Goal: Task Accomplishment & Management: Manage account settings

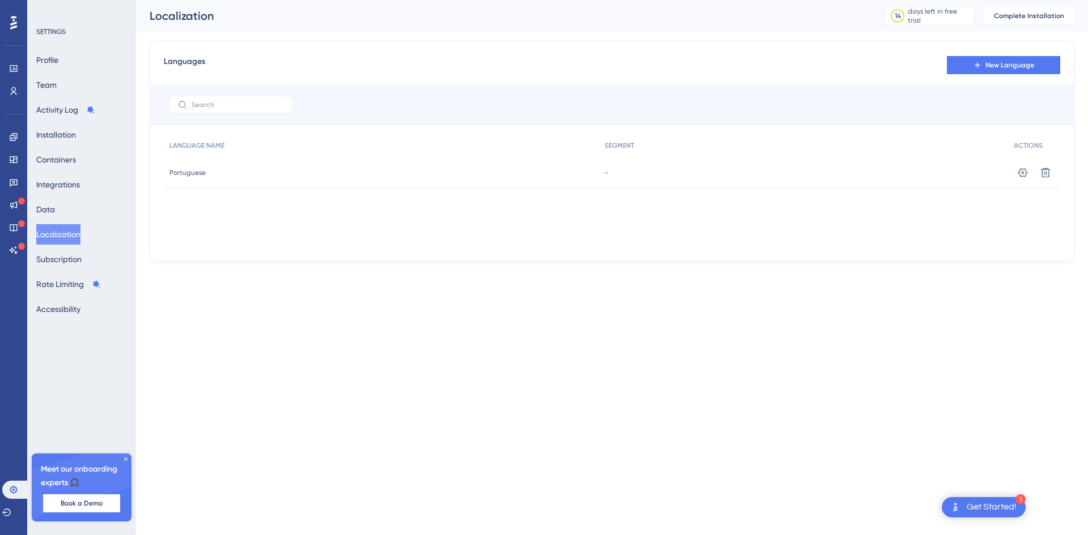
click at [568, 174] on div "Portuguese Portuguese" at bounding box center [381, 173] width 435 height 32
click at [1020, 174] on icon at bounding box center [1023, 172] width 10 height 9
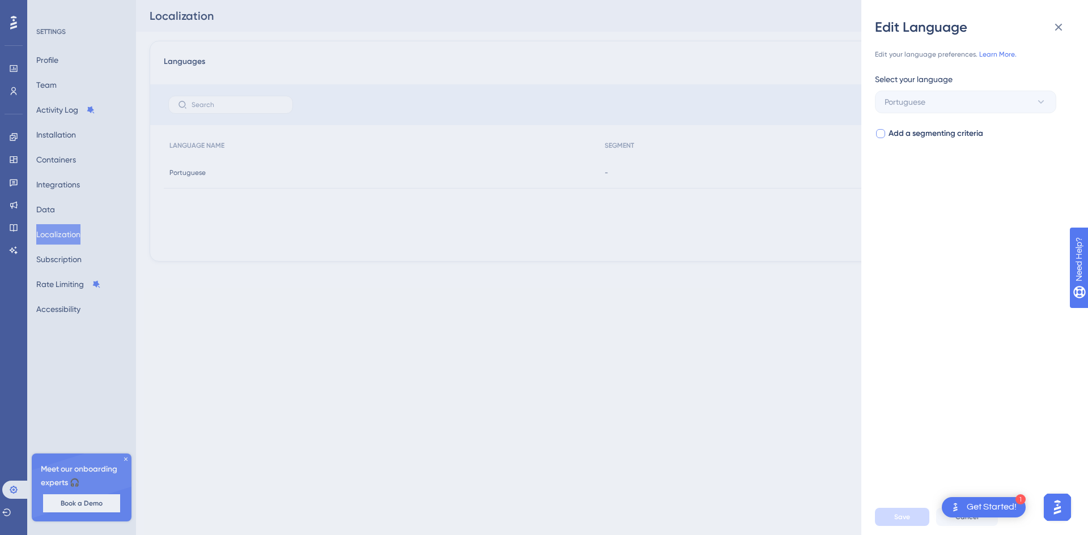
click at [882, 127] on label "Add a segmenting criteria" at bounding box center [929, 134] width 108 height 14
click at [897, 173] on span "Select your segment" at bounding box center [921, 179] width 74 height 14
click at [936, 212] on input at bounding box center [957, 212] width 131 height 9
click at [888, 134] on label "Add a segmenting criteria" at bounding box center [929, 134] width 108 height 14
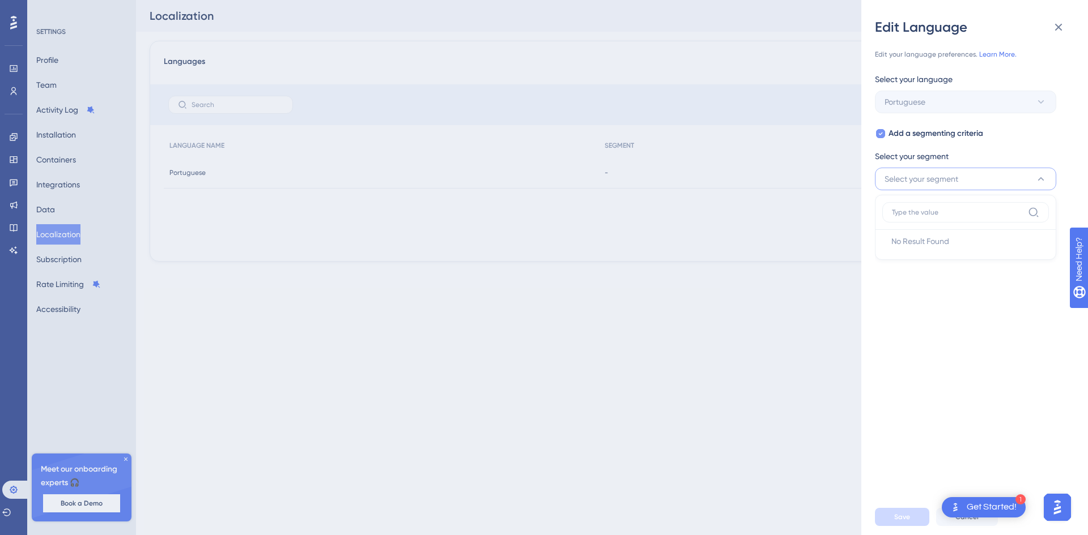
checkbox input "false"
click at [1063, 23] on icon at bounding box center [1058, 27] width 14 height 14
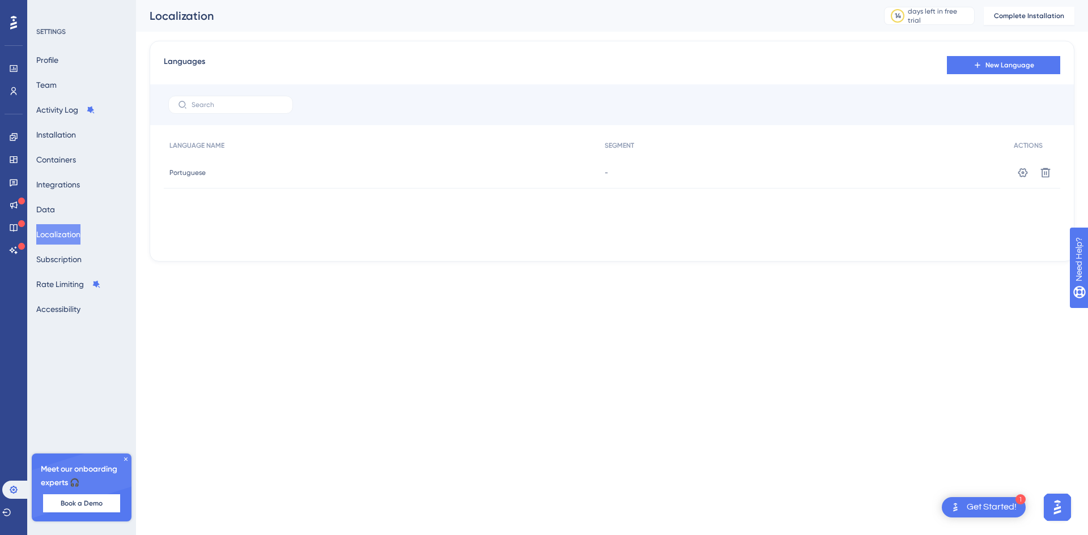
click at [16, 27] on icon at bounding box center [13, 23] width 7 height 14
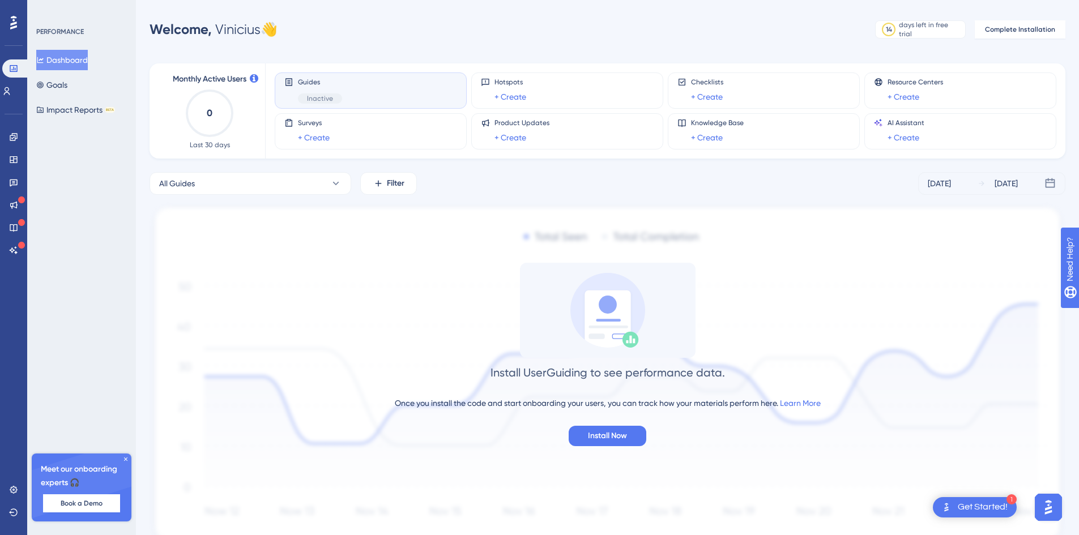
click at [125, 461] on icon at bounding box center [125, 459] width 7 height 7
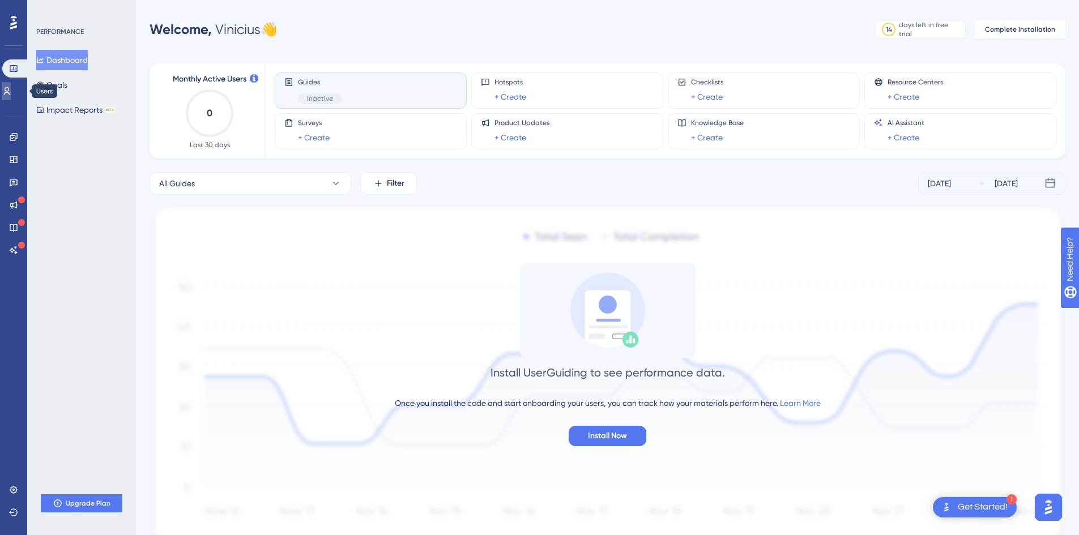
click at [11, 88] on icon at bounding box center [6, 91] width 9 height 9
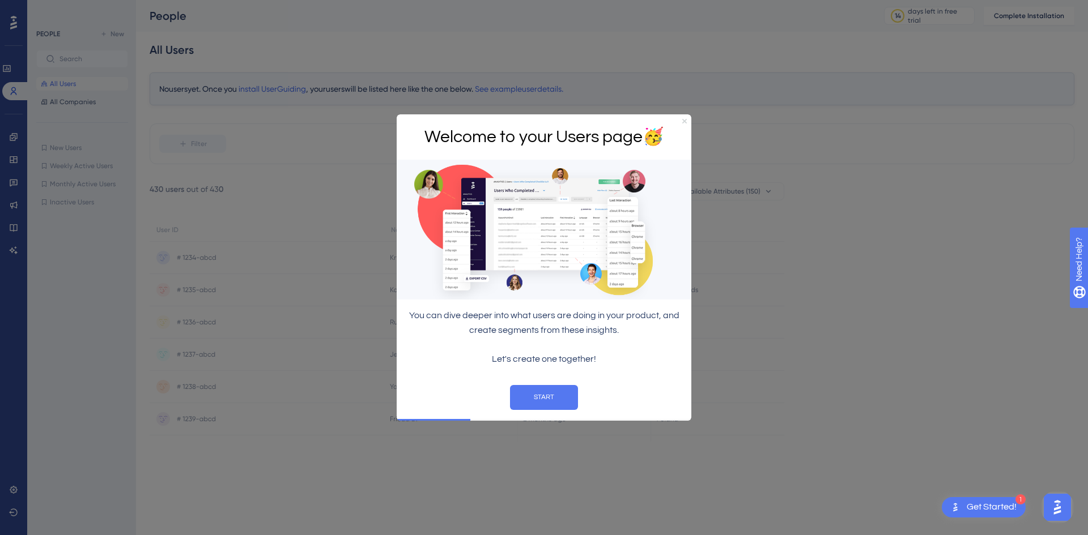
click at [686, 118] on icon "Close Preview" at bounding box center [684, 120] width 5 height 5
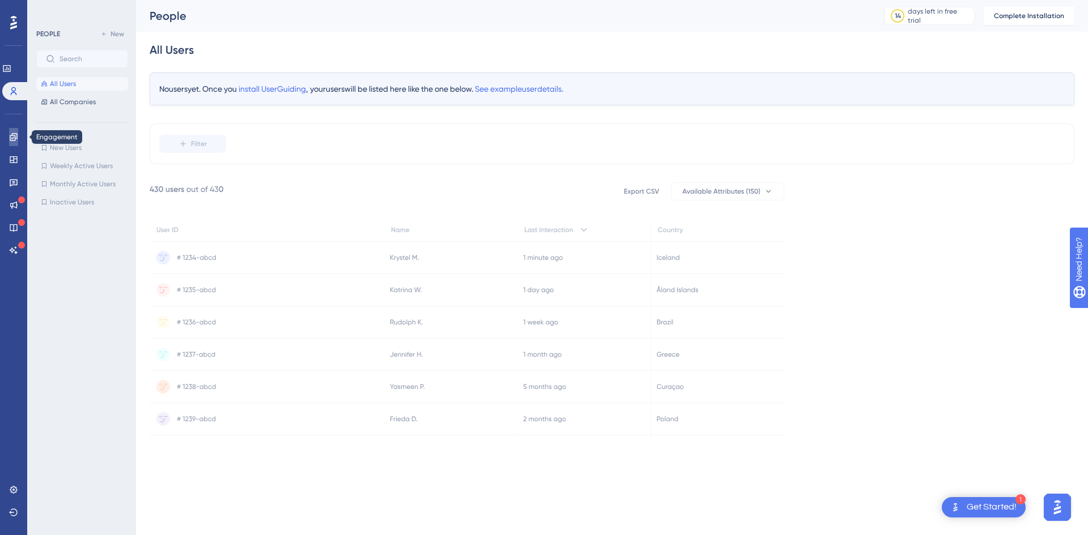
click at [9, 139] on link at bounding box center [13, 137] width 9 height 18
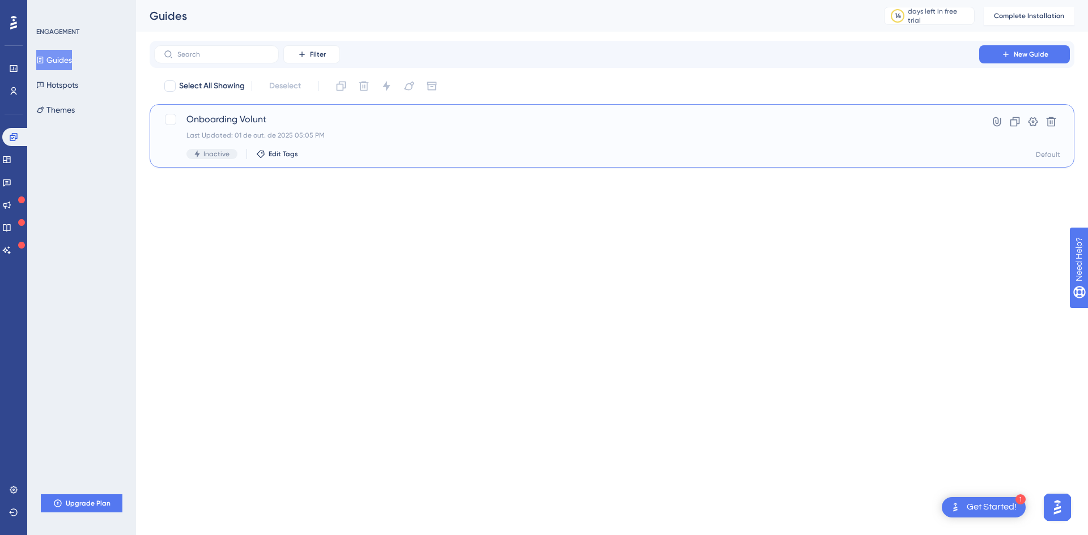
click at [260, 123] on span "Onboarding Volunt" at bounding box center [566, 120] width 760 height 14
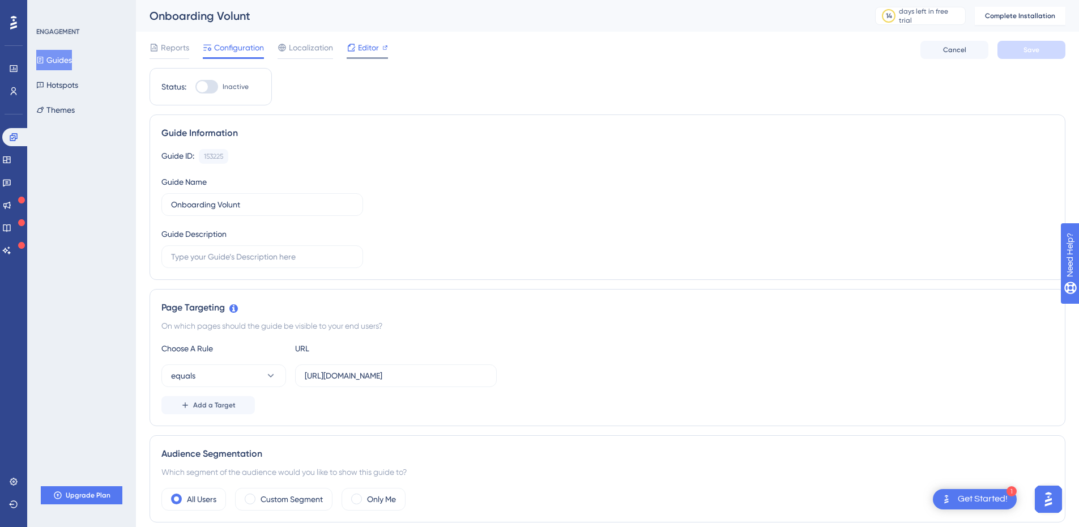
click at [375, 49] on span "Editor" at bounding box center [368, 48] width 21 height 14
click at [70, 82] on button "Hotspots" at bounding box center [57, 85] width 42 height 20
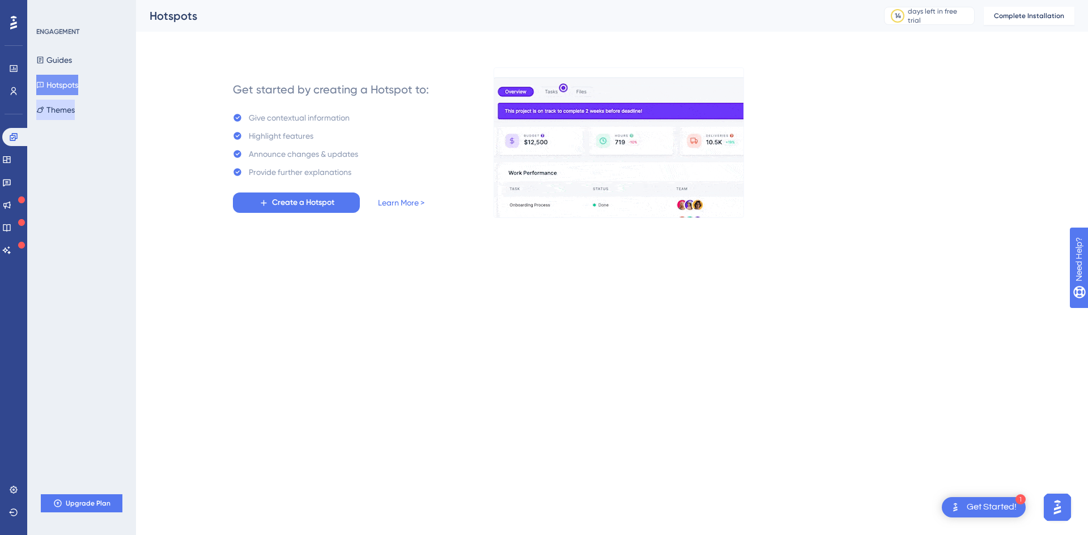
click at [75, 101] on button "Themes" at bounding box center [55, 110] width 39 height 20
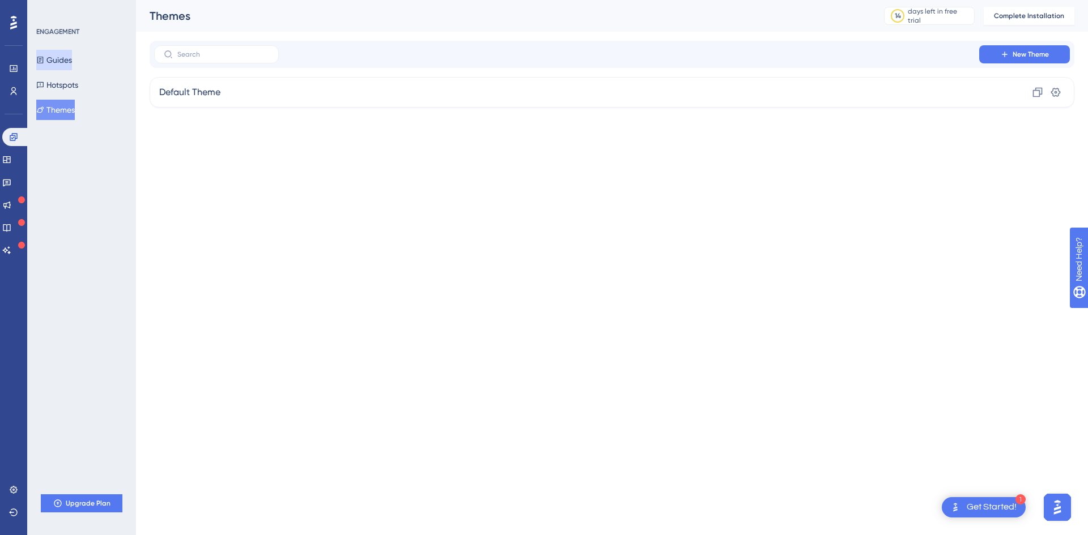
click at [72, 67] on button "Guides" at bounding box center [54, 60] width 36 height 20
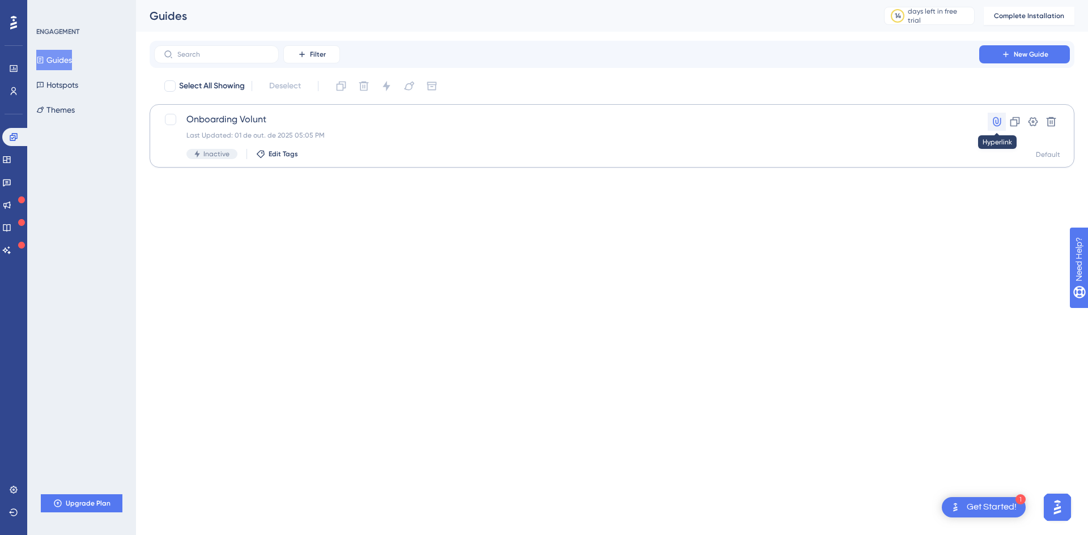
click at [1003, 124] on button at bounding box center [996, 122] width 18 height 18
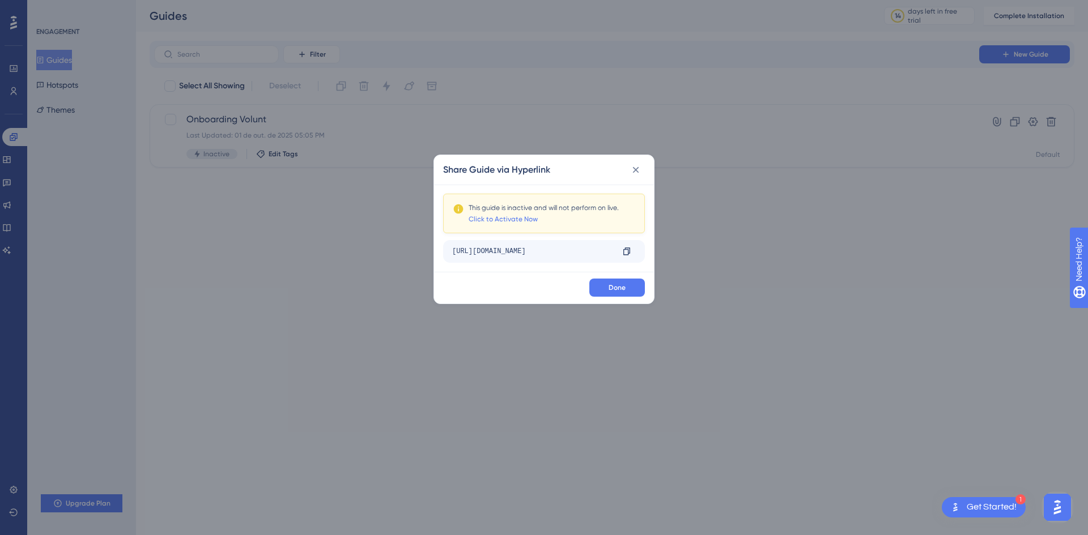
click at [491, 245] on div "https://volunt.me/?__ug__=153225" at bounding box center [532, 251] width 161 height 18
click at [622, 256] on div at bounding box center [626, 251] width 18 height 18
click at [624, 254] on icon at bounding box center [626, 251] width 7 height 7
click at [643, 169] on button at bounding box center [635, 170] width 18 height 18
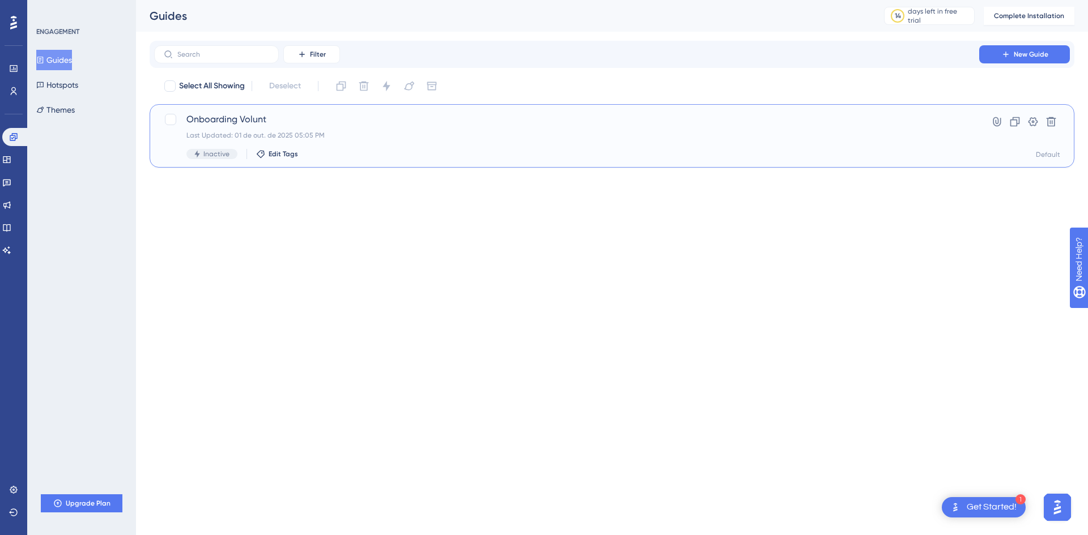
click at [199, 152] on icon at bounding box center [197, 154] width 8 height 8
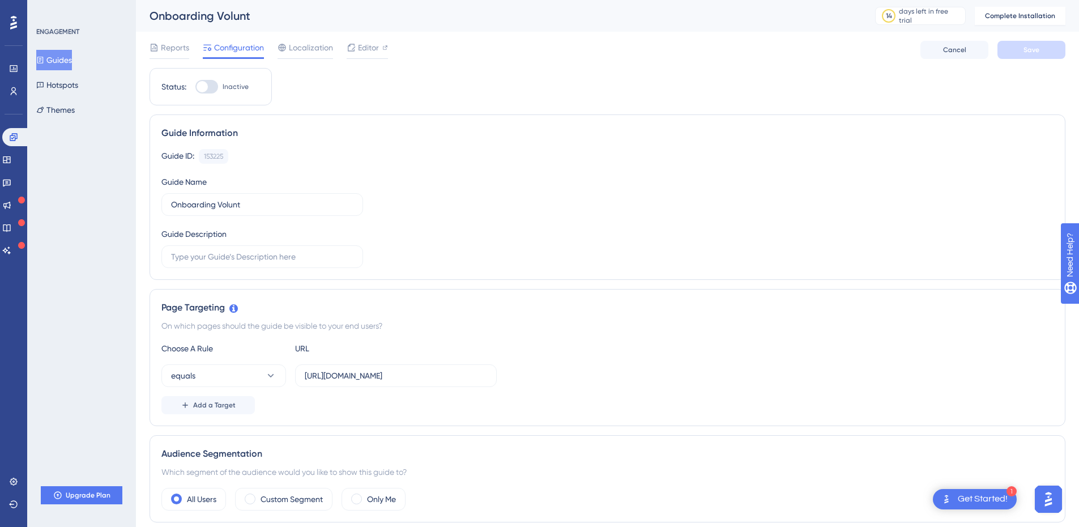
click at [204, 87] on div at bounding box center [202, 86] width 11 height 11
click at [195, 87] on input "Inactive" at bounding box center [195, 87] width 1 height 1
checkbox input "false"
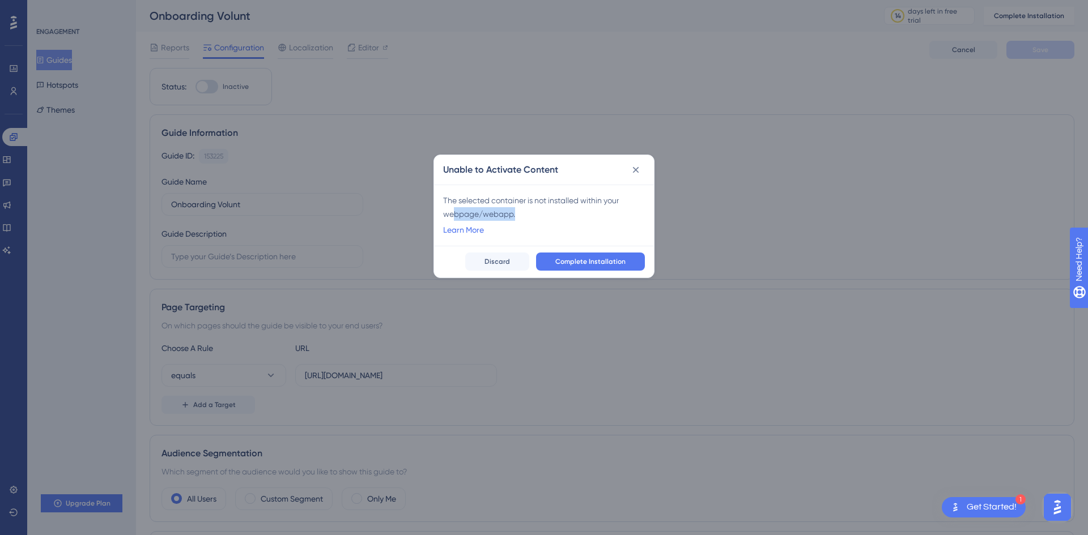
drag, startPoint x: 453, startPoint y: 214, endPoint x: 563, endPoint y: 212, distance: 110.5
click at [563, 212] on div "The selected container is not installed within your webpage/webapp." at bounding box center [544, 207] width 202 height 27
click at [612, 259] on span "Complete Installation" at bounding box center [590, 261] width 70 height 9
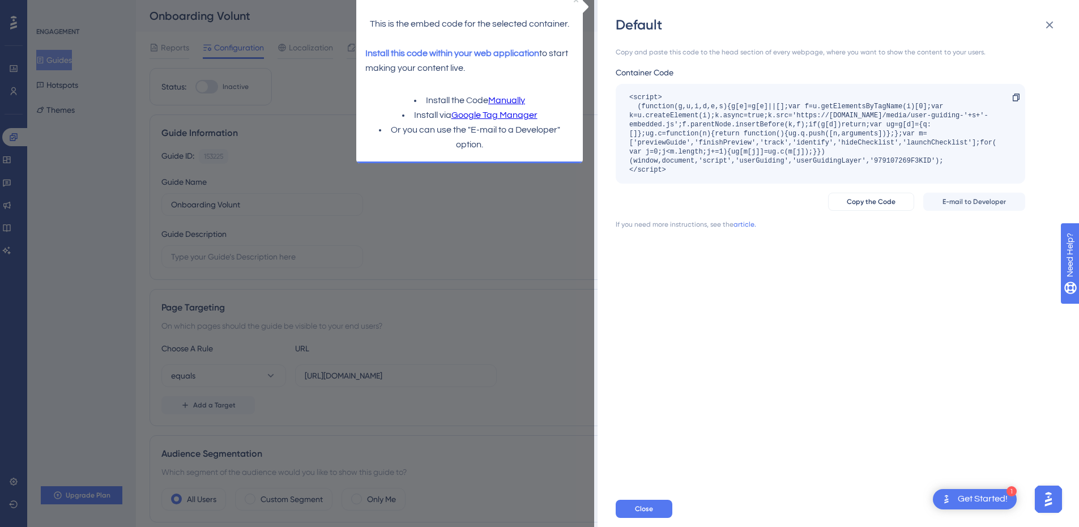
click at [484, 116] on link "Google Tag Manager" at bounding box center [494, 115] width 86 height 15
click at [432, 219] on div "Default Copy and paste this code to the head section of every webpage, where yo…" at bounding box center [539, 263] width 1079 height 527
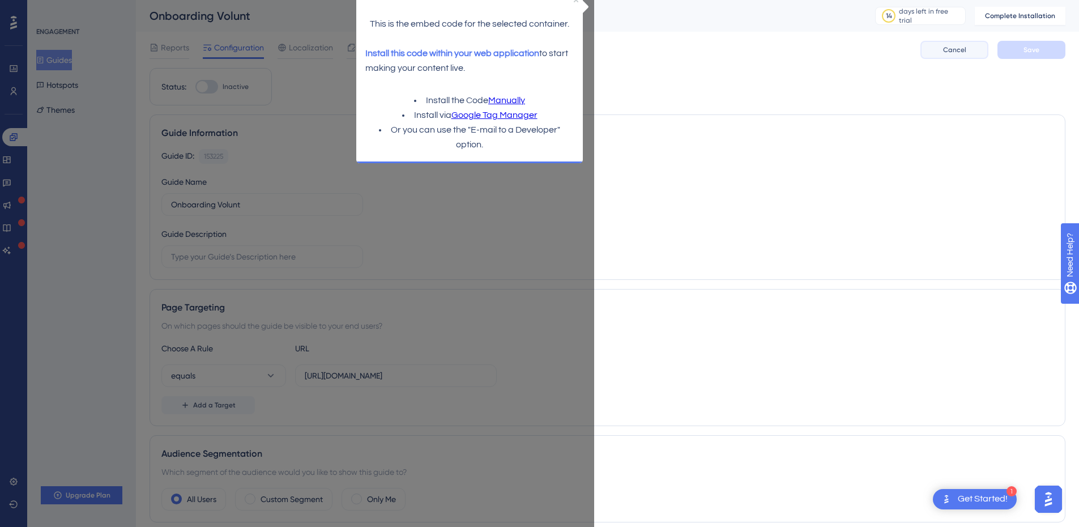
click at [958, 48] on span "Cancel" at bounding box center [954, 49] width 23 height 9
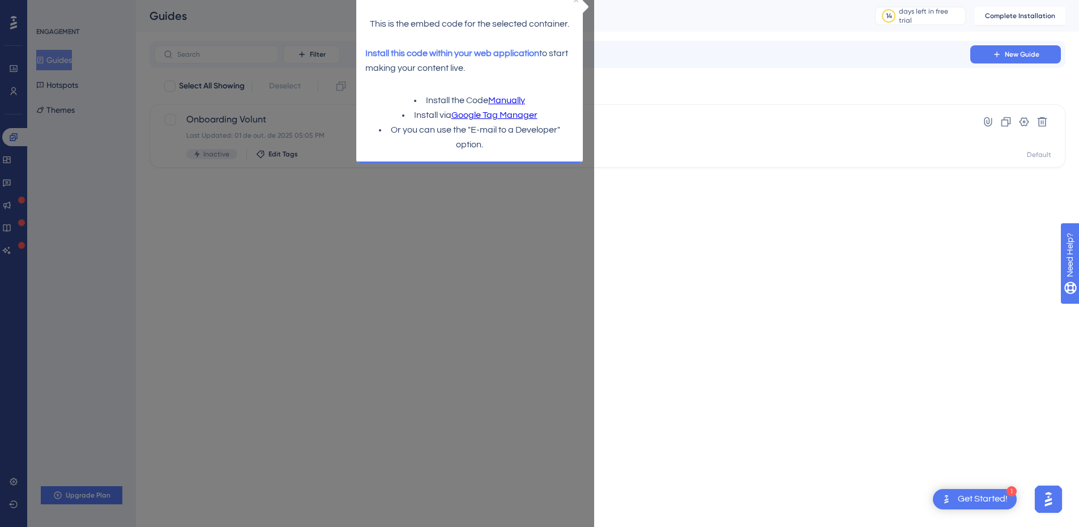
click at [428, 0] on html "1 Get Started! Performance Users Engagement Widgets Feedback Product Updates Kn…" at bounding box center [539, 0] width 1079 height 0
click at [576, 1] on icon "Close Preview" at bounding box center [576, 0] width 5 height 5
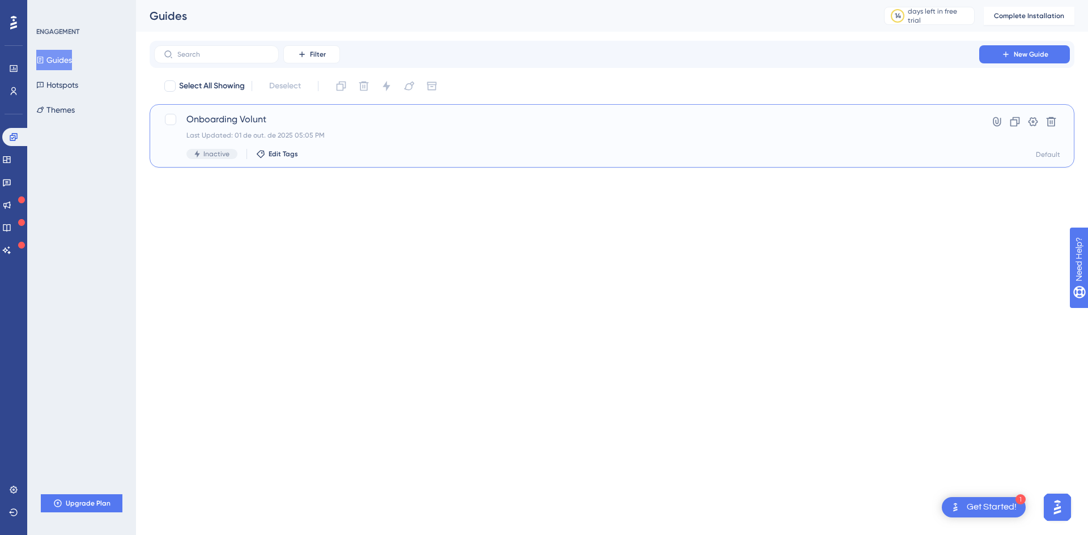
click at [958, 133] on div "Onboarding Volunt Last Updated: 01 de out. de 2025 05:05 PM Inactive Edit Tags …" at bounding box center [612, 136] width 896 height 46
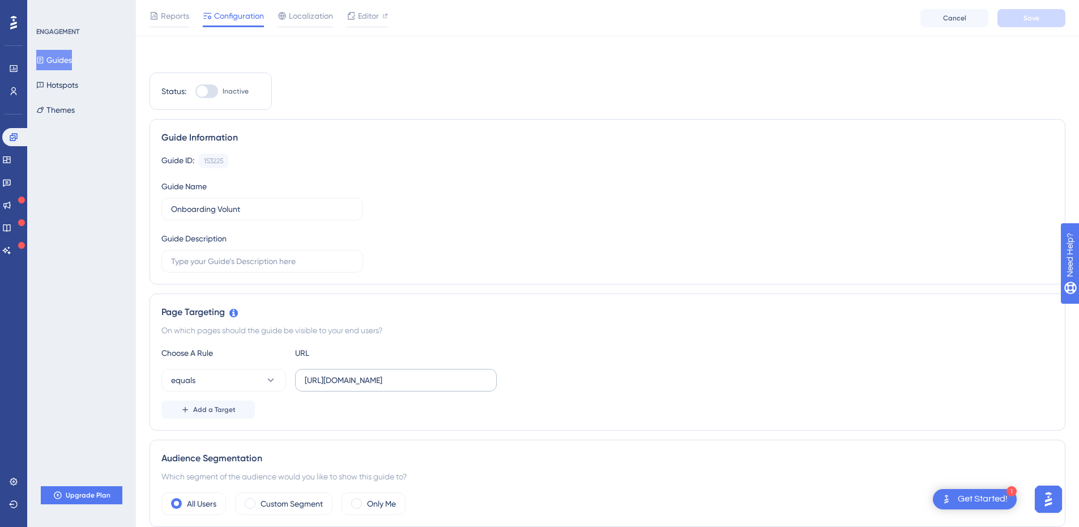
scroll to position [170, 0]
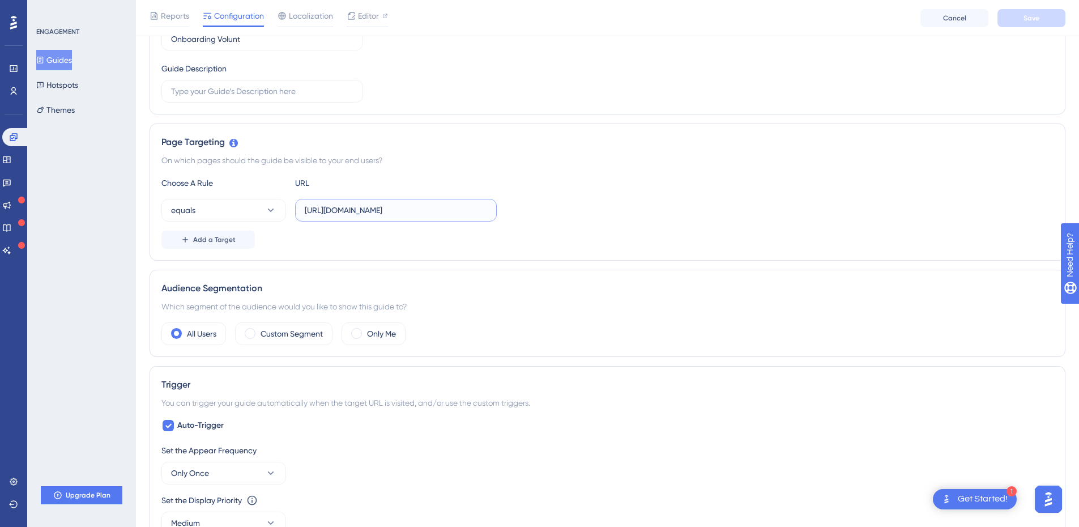
click at [336, 209] on input "https://volunt.me/" at bounding box center [396, 210] width 182 height 12
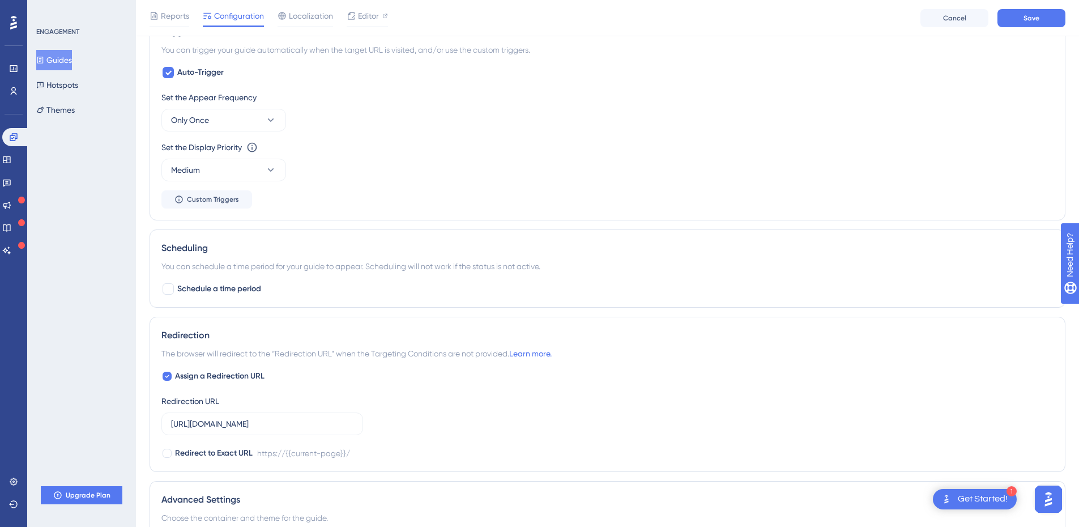
scroll to position [680, 0]
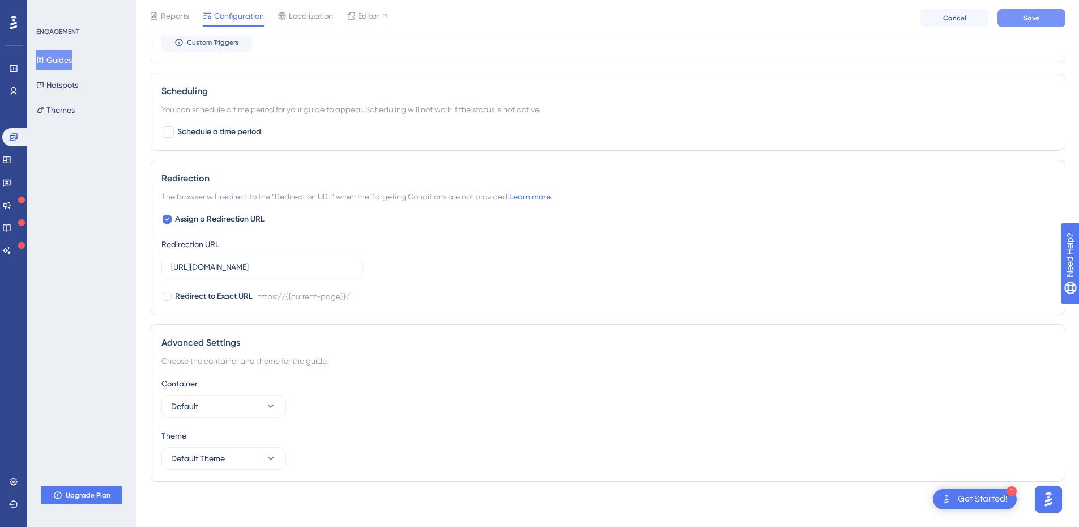
type input "https://app.volunt.me/login"
click at [1031, 20] on span "Save" at bounding box center [1032, 18] width 16 height 9
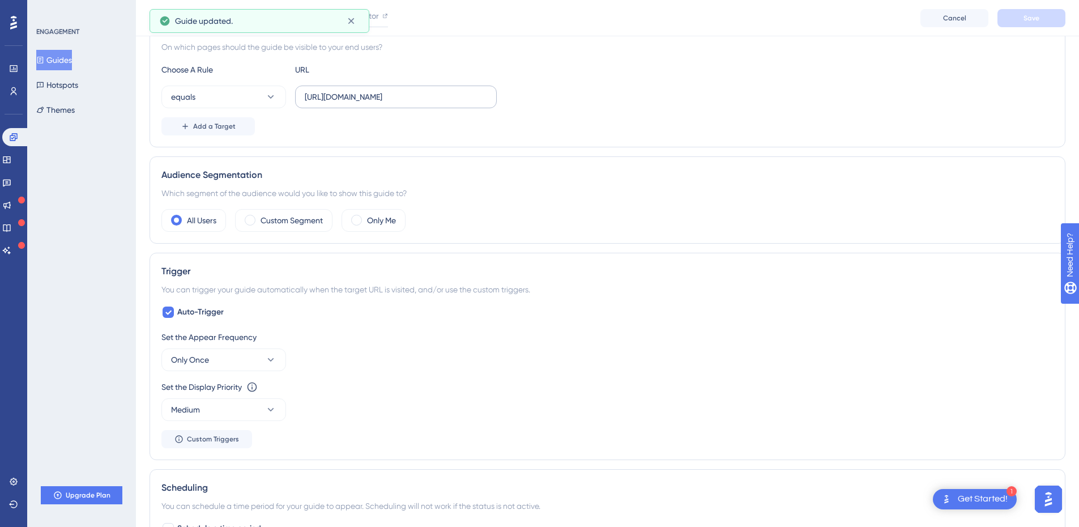
scroll to position [227, 0]
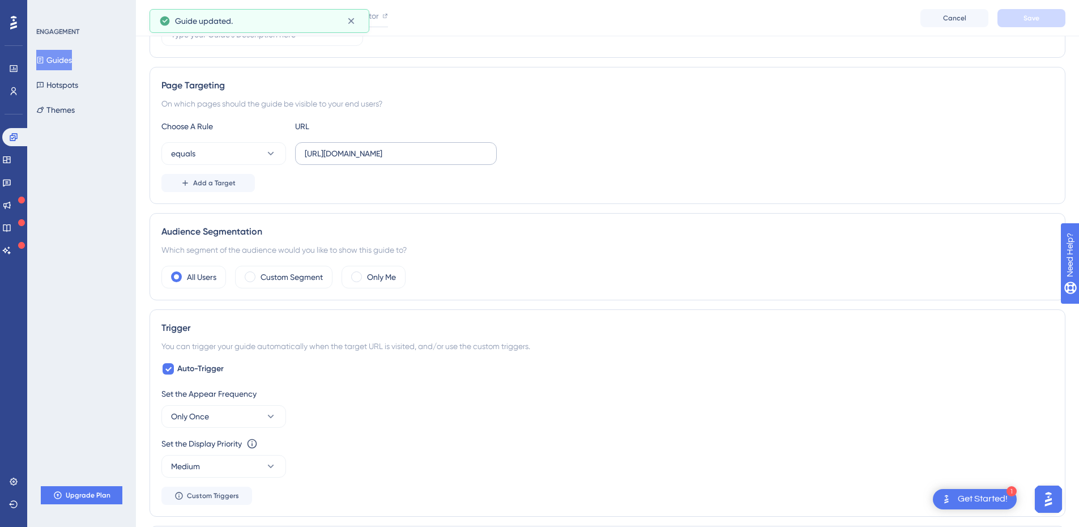
click at [413, 163] on label "https://app.volunt.me/login" at bounding box center [396, 153] width 202 height 23
click at [413, 160] on input "https://app.volunt.me/login" at bounding box center [396, 153] width 182 height 12
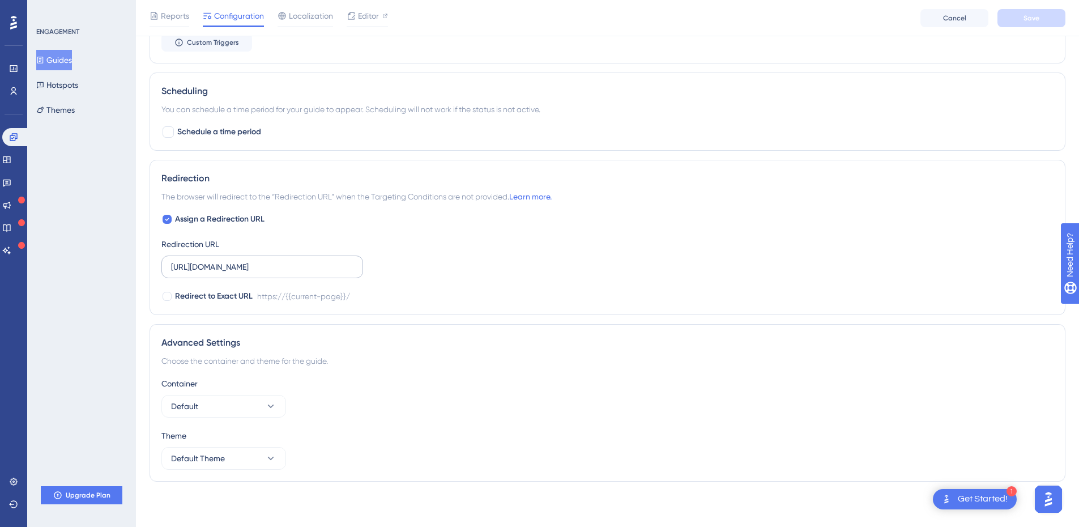
click at [262, 275] on label "https://volunt.me/" at bounding box center [262, 266] width 202 height 23
click at [262, 273] on input "https://volunt.me/" at bounding box center [262, 267] width 182 height 12
paste input "app.volunt.me/login"
type input "https://app.volunt.me/login"
click at [1021, 16] on button "Save" at bounding box center [1031, 18] width 68 height 18
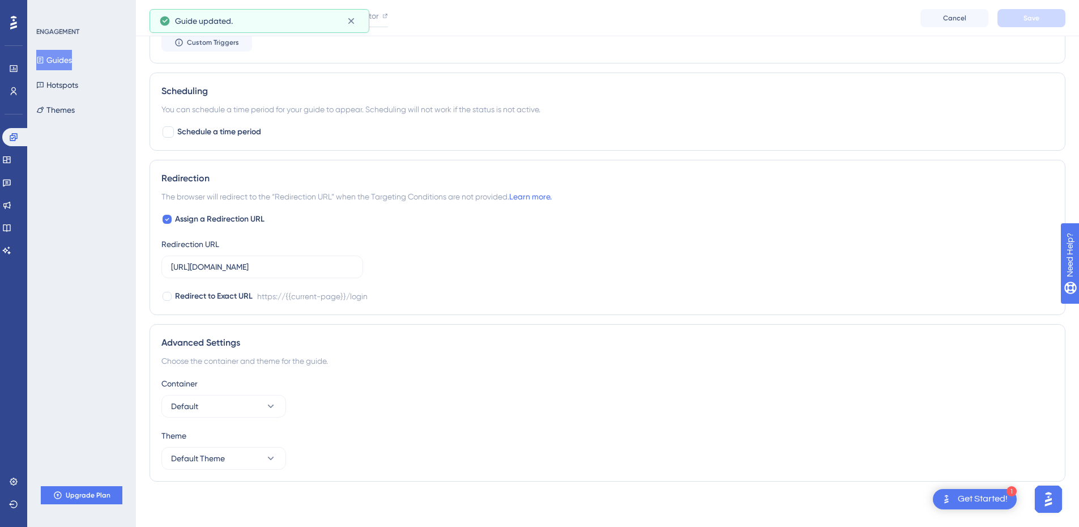
click at [969, 494] on div "Get Started!" at bounding box center [983, 499] width 50 height 12
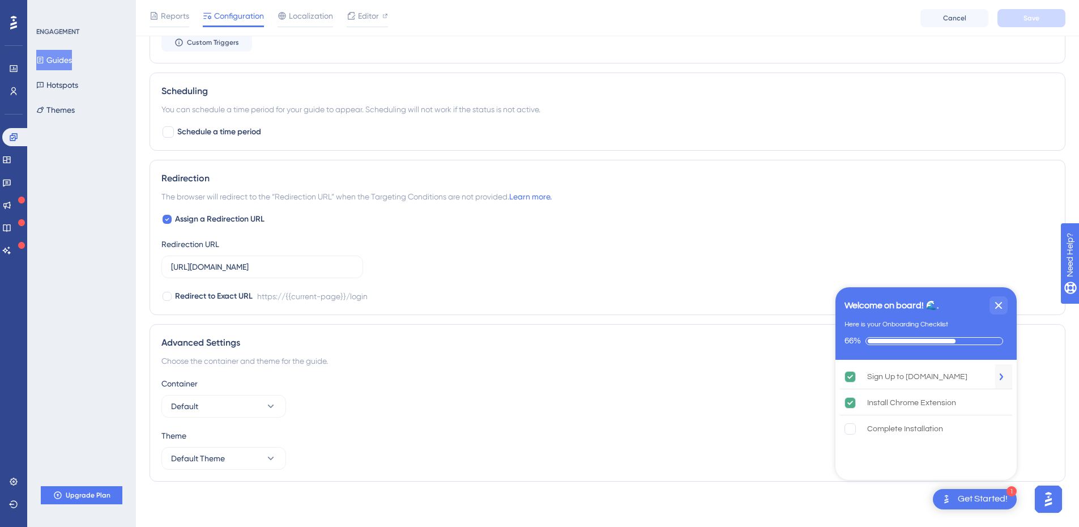
scroll to position [510, 0]
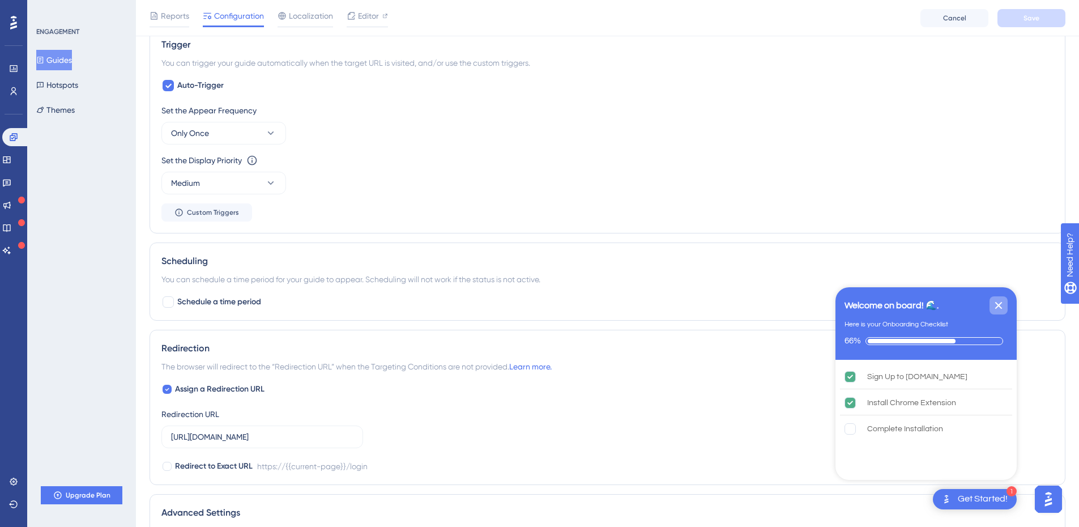
click at [1000, 301] on icon "Close Checklist" at bounding box center [999, 305] width 14 height 14
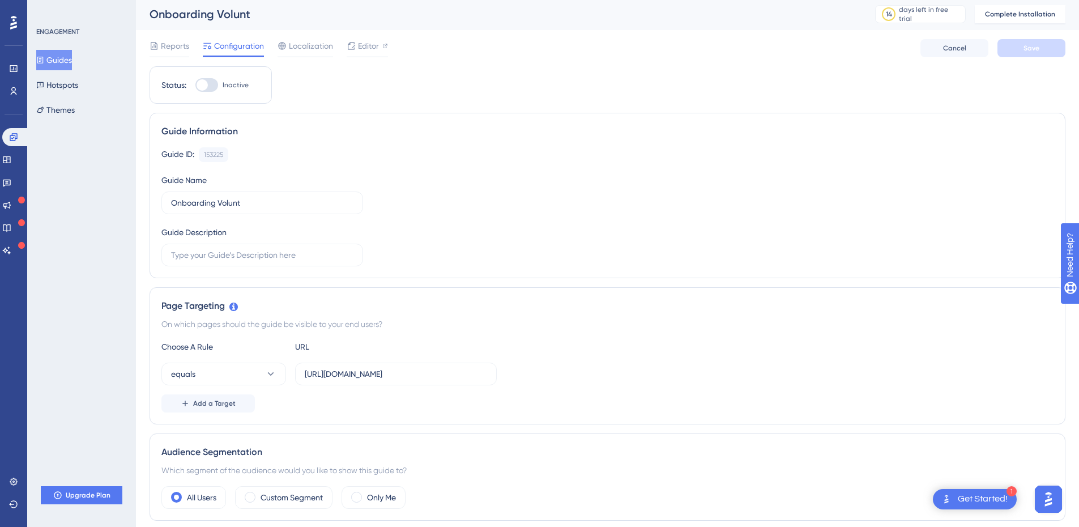
scroll to position [0, 0]
click at [165, 42] on span "Reports" at bounding box center [175, 48] width 28 height 14
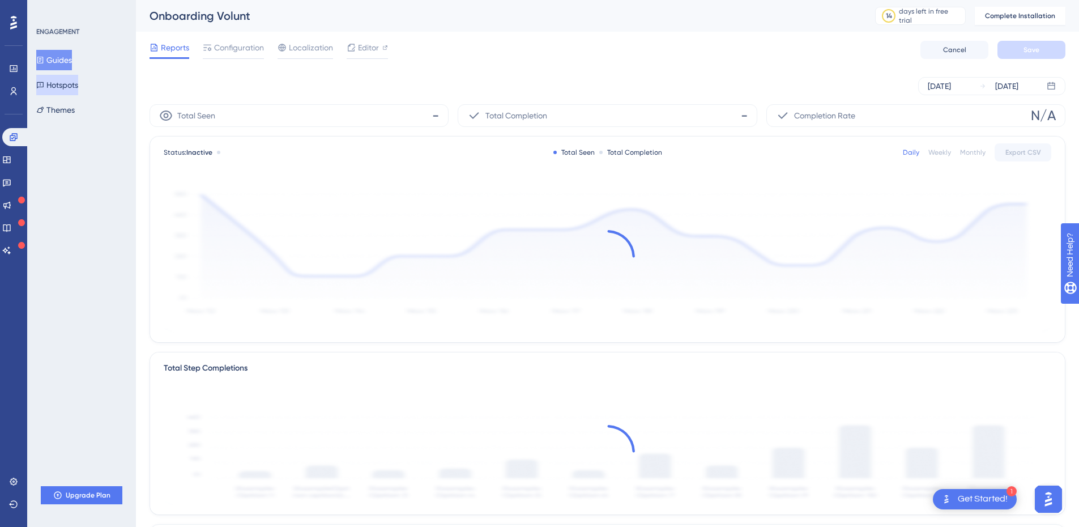
click at [78, 92] on button "Hotspots" at bounding box center [57, 85] width 42 height 20
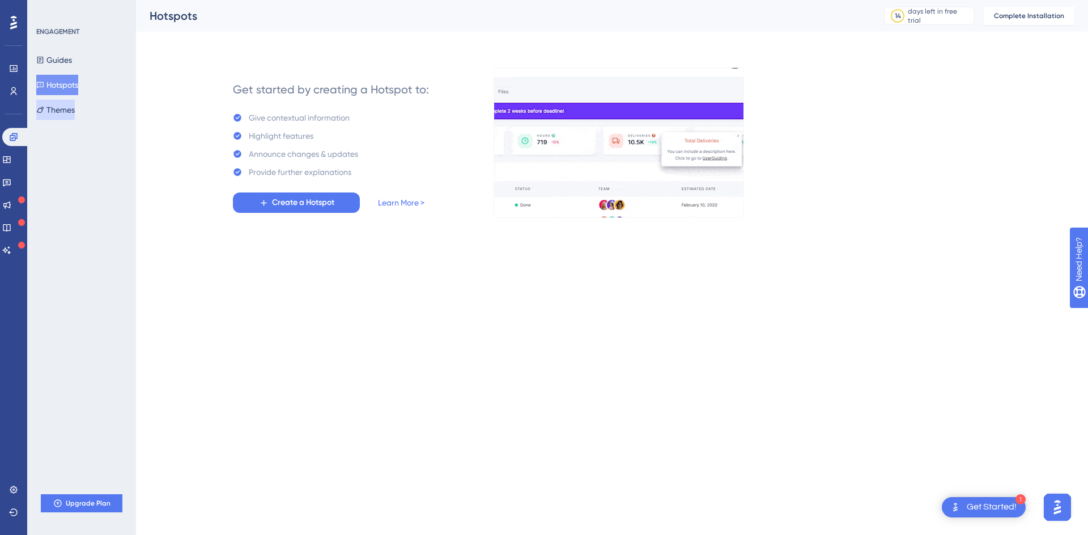
click at [69, 110] on button "Themes" at bounding box center [55, 110] width 39 height 20
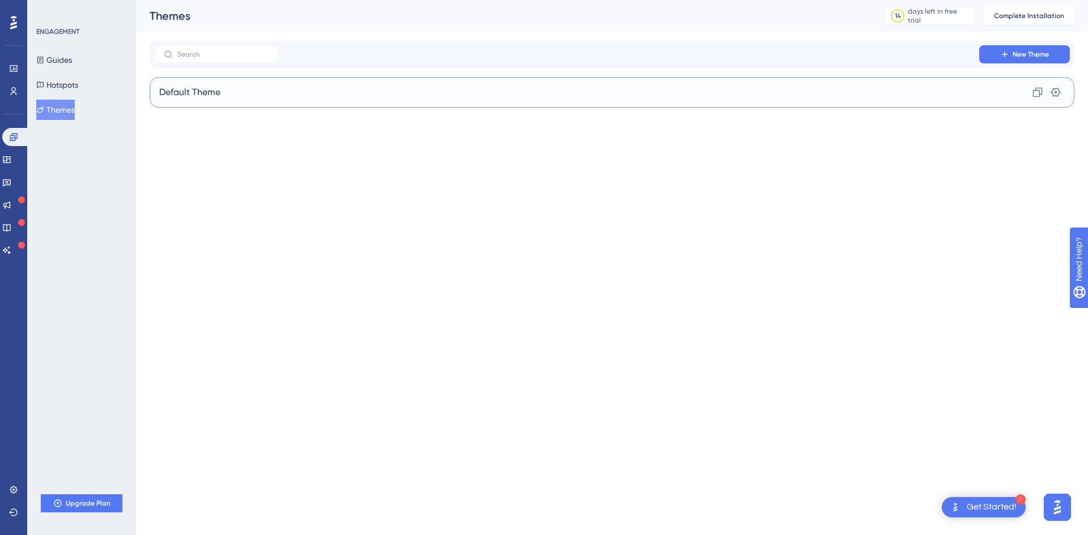
click at [310, 91] on div "Default Theme Clone Settings" at bounding box center [612, 92] width 924 height 31
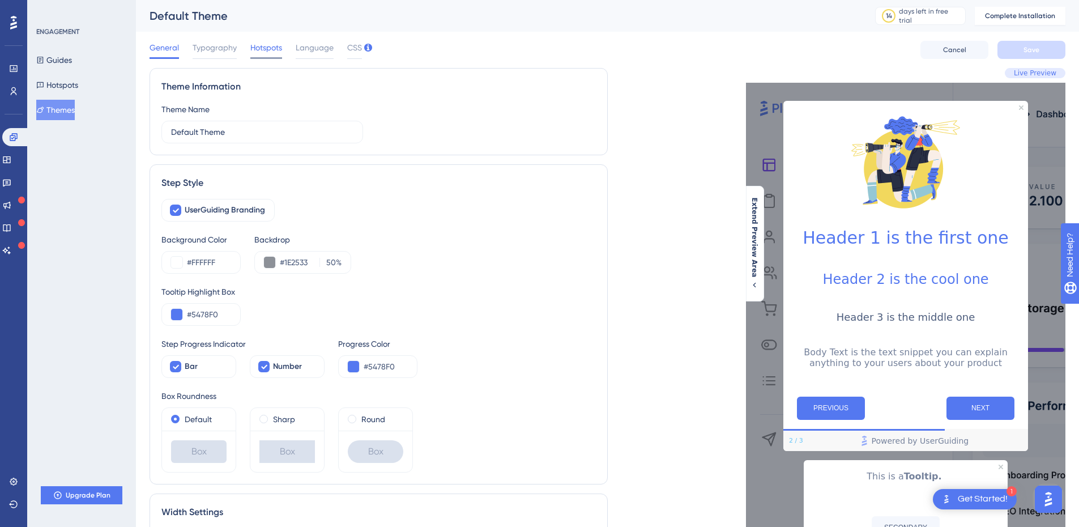
click at [273, 48] on span "Hotspots" at bounding box center [266, 48] width 32 height 14
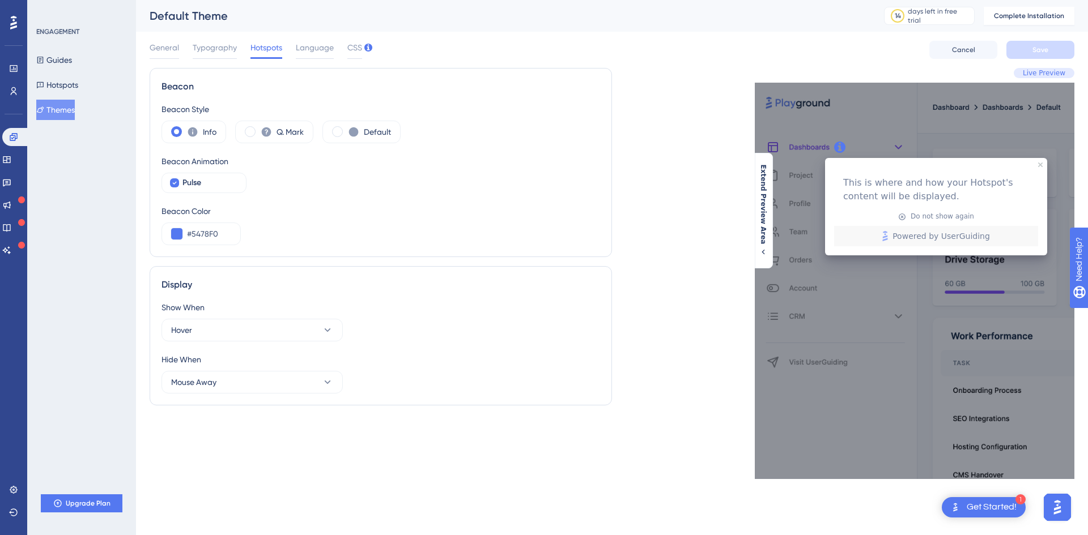
click at [841, 146] on div at bounding box center [839, 147] width 20 height 20
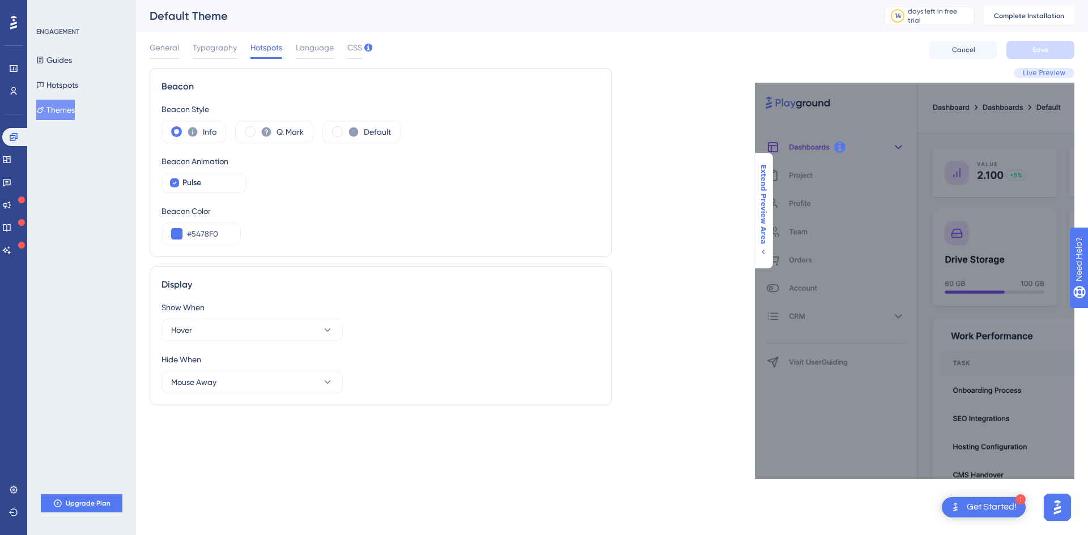
click at [764, 192] on span "Extend Preview Area" at bounding box center [762, 205] width 9 height 80
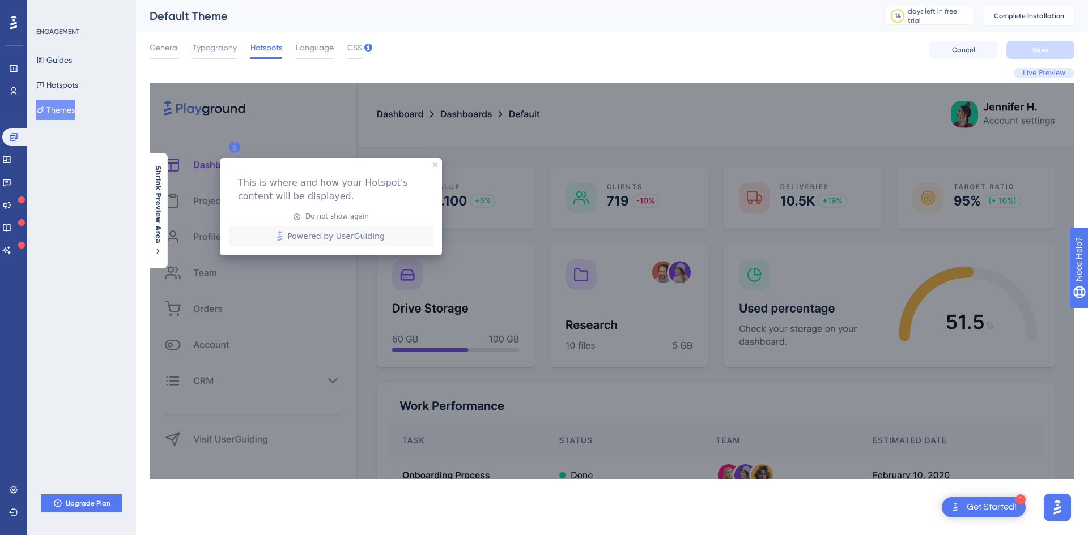
click at [232, 143] on div at bounding box center [234, 147] width 20 height 20
click at [300, 241] on span "Powered by UserGuiding" at bounding box center [335, 236] width 97 height 14
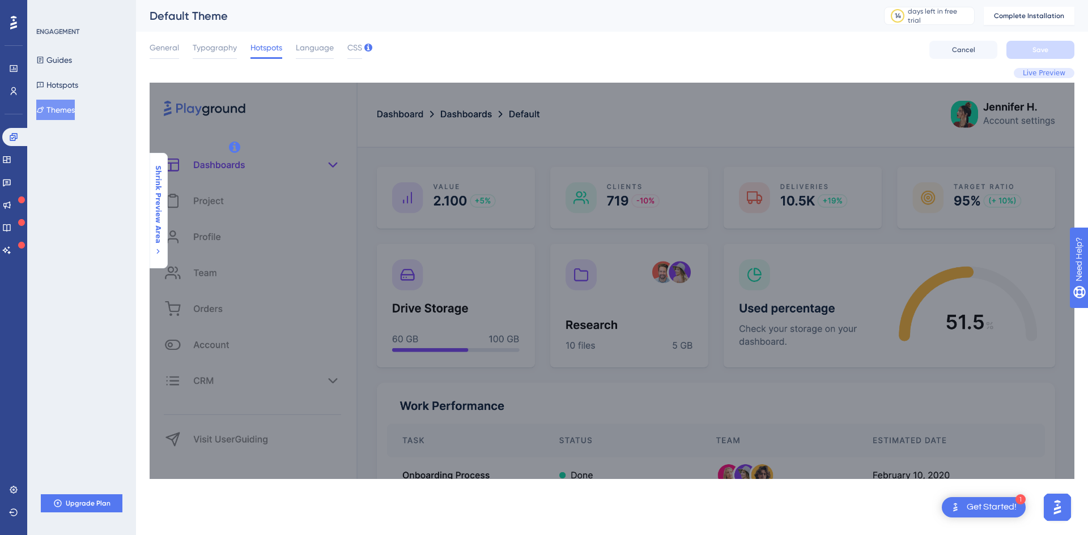
click at [156, 201] on span "Shrink Preview Area" at bounding box center [157, 204] width 9 height 78
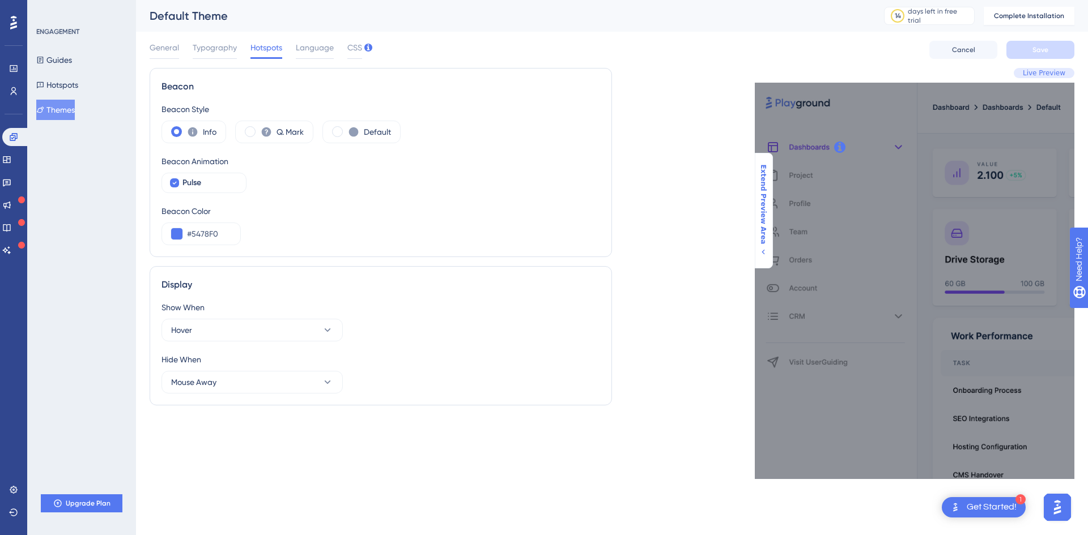
click at [765, 191] on span "Extend Preview Area" at bounding box center [762, 205] width 9 height 80
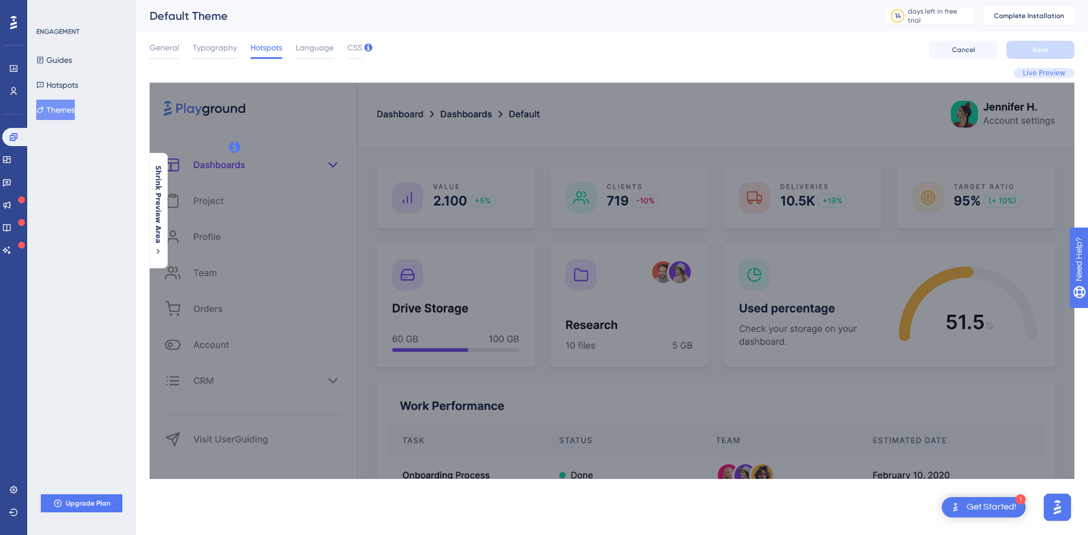
drag, startPoint x: 232, startPoint y: 149, endPoint x: 291, endPoint y: 179, distance: 66.1
click at [291, 179] on div "This is where and how your Hotspot's content will be displayed. Do not show aga…" at bounding box center [612, 281] width 924 height 396
click at [44, 87] on icon at bounding box center [40, 85] width 7 height 6
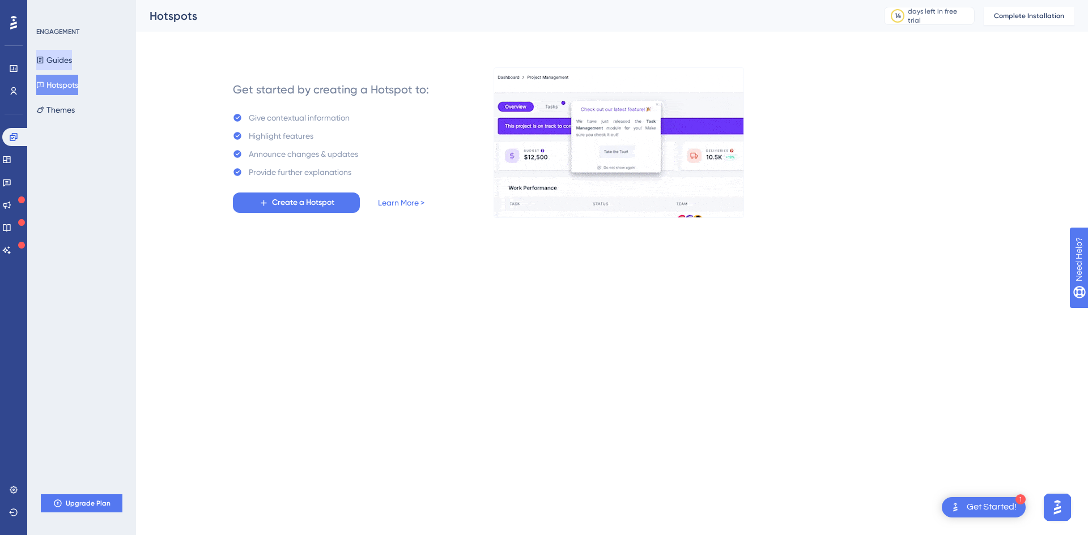
click at [70, 63] on button "Guides" at bounding box center [54, 60] width 36 height 20
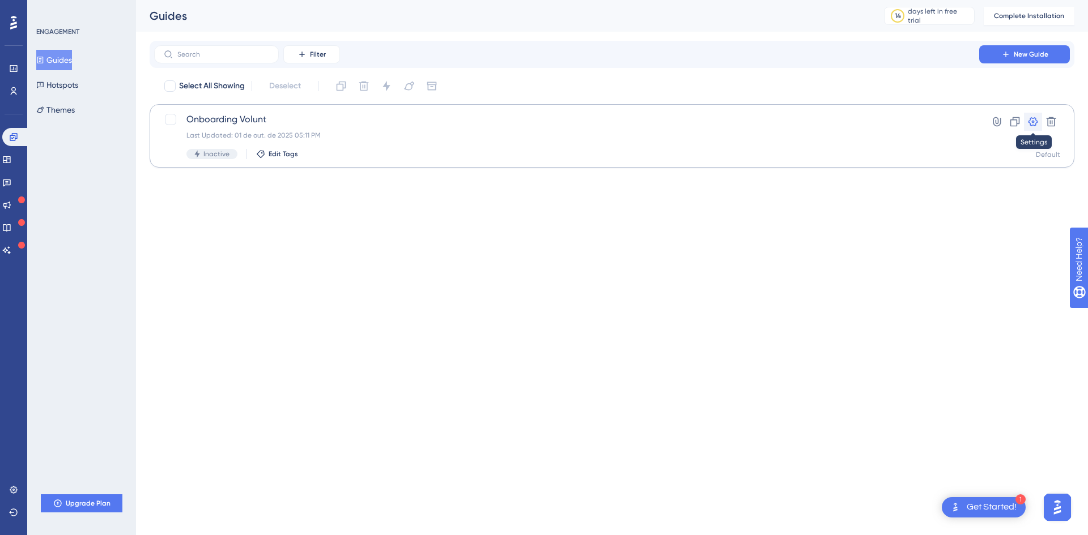
click at [1035, 121] on icon at bounding box center [1032, 121] width 11 height 11
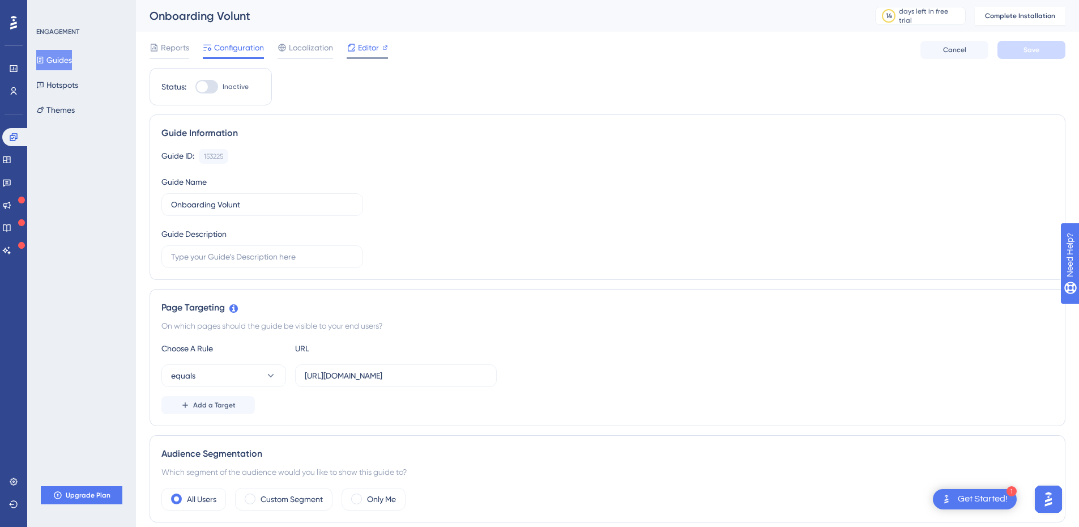
click at [364, 53] on span "Editor" at bounding box center [368, 48] width 21 height 14
click at [393, 379] on input "https://app.volunt.me/login" at bounding box center [396, 375] width 182 height 12
click at [480, 278] on div "Guide Information Guide ID: 153225 Copy Guide Name Onboarding Volunt Guide Desc…" at bounding box center [608, 196] width 916 height 165
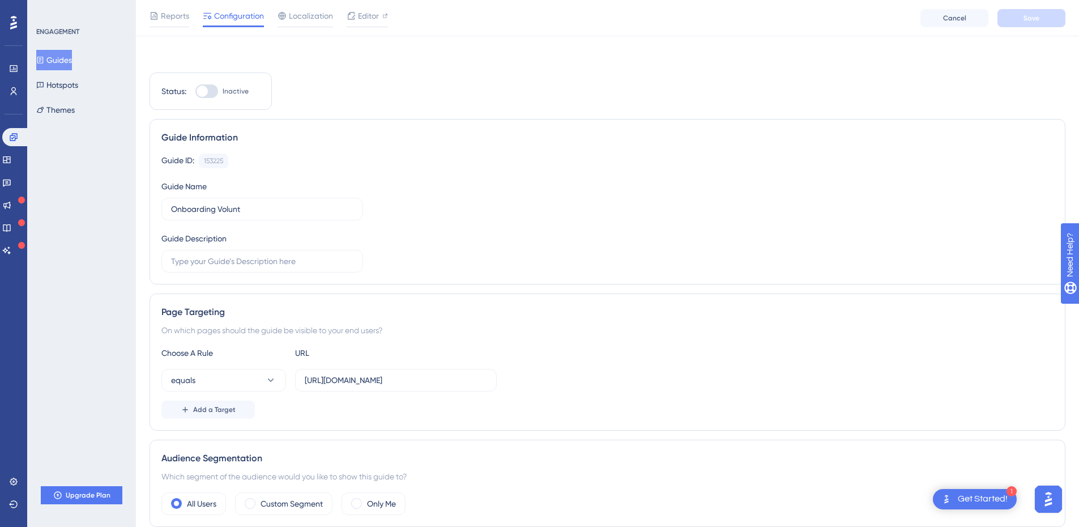
scroll to position [675, 0]
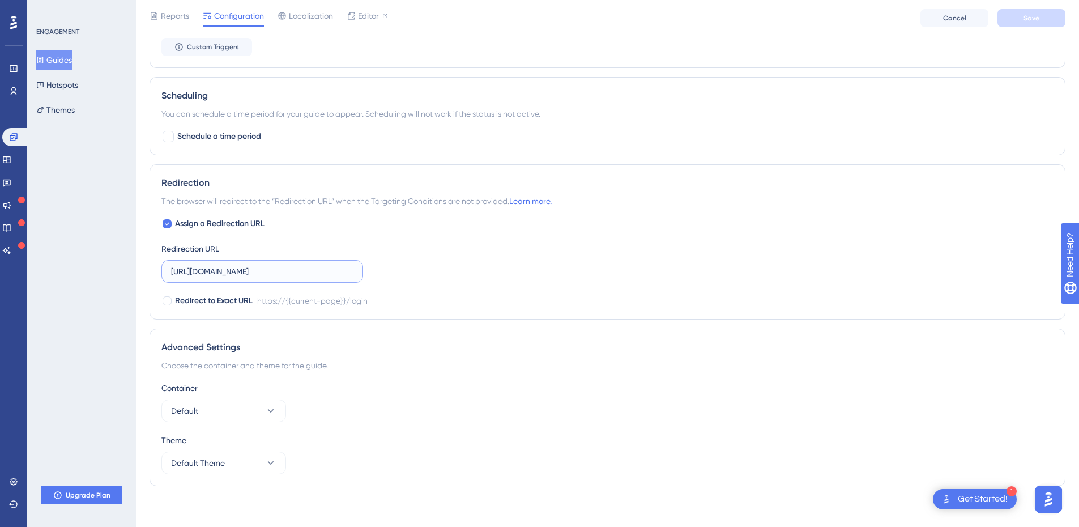
click at [296, 271] on input "https://app.volunt.me/login" at bounding box center [262, 271] width 182 height 12
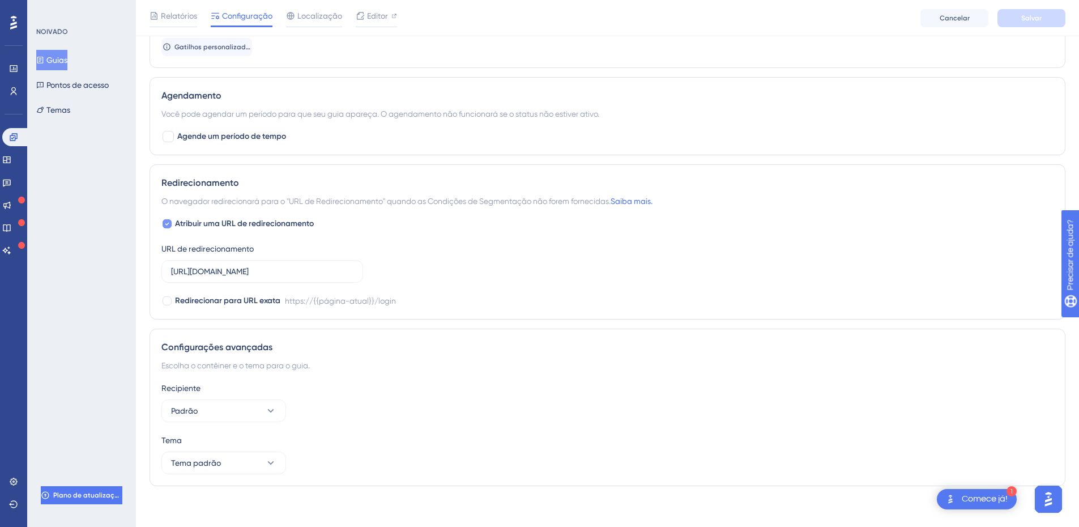
click at [168, 224] on icon at bounding box center [167, 223] width 5 height 9
checkbox input "false"
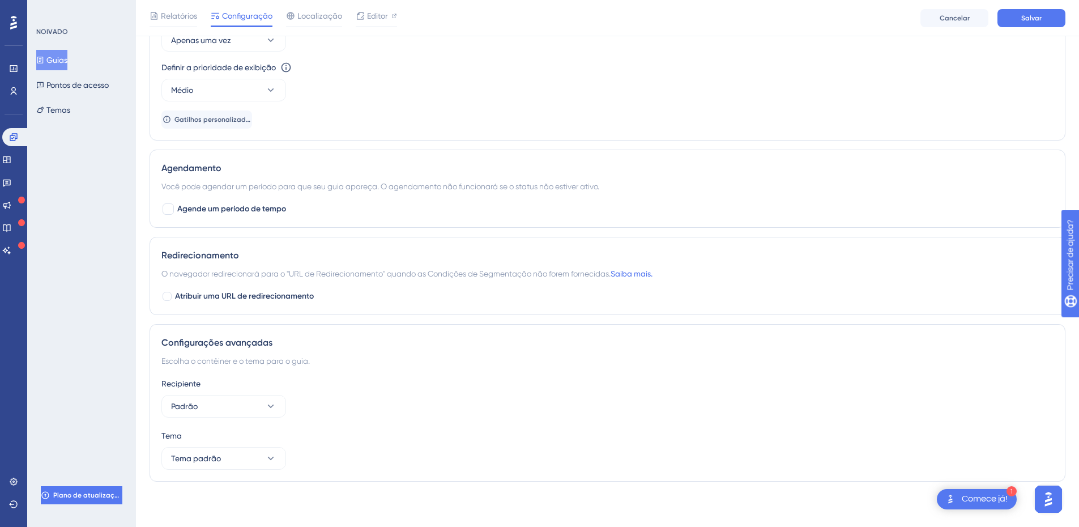
scroll to position [603, 0]
click at [1041, 17] on font "Salvar" at bounding box center [1031, 18] width 20 height 8
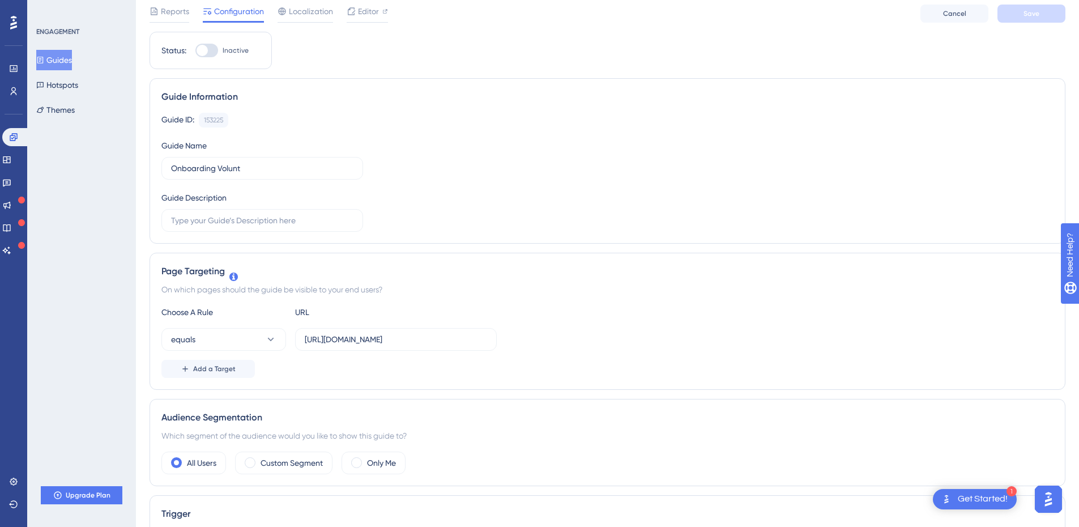
scroll to position [0, 0]
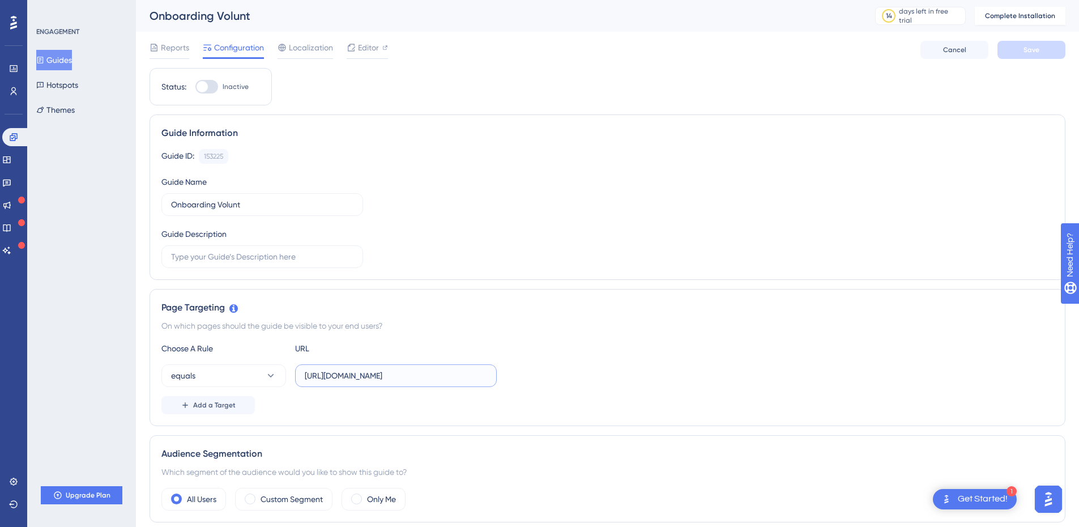
click at [359, 379] on input "https://app.volunt.me/login" at bounding box center [396, 375] width 182 height 12
click at [420, 376] on input "https://app.volunt.me/login" at bounding box center [396, 375] width 182 height 12
click at [257, 364] on div "Choose A Rule URL equals https://app.volunt.me/login Add a Target" at bounding box center [607, 378] width 892 height 73
click at [258, 373] on button "equals" at bounding box center [223, 375] width 125 height 23
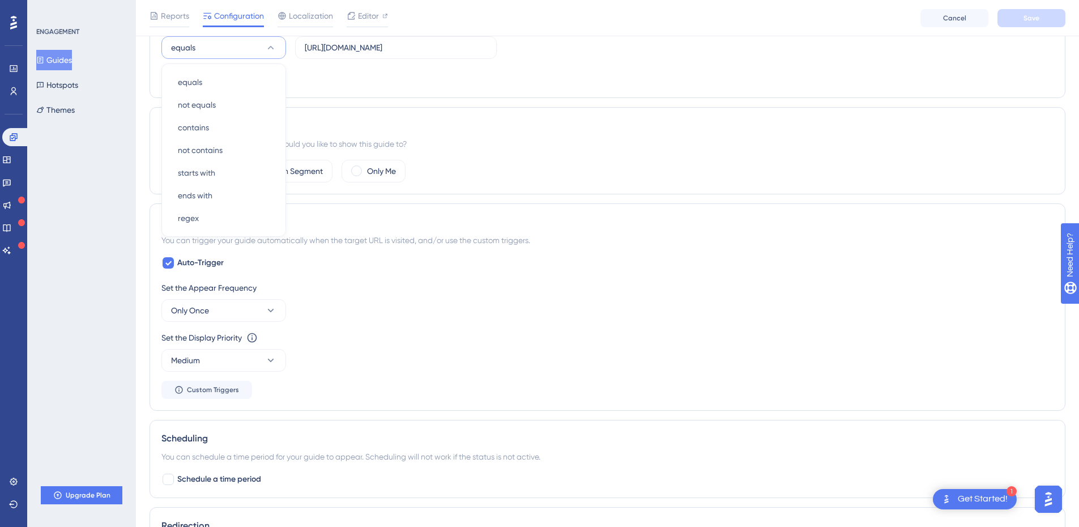
scroll to position [219, 0]
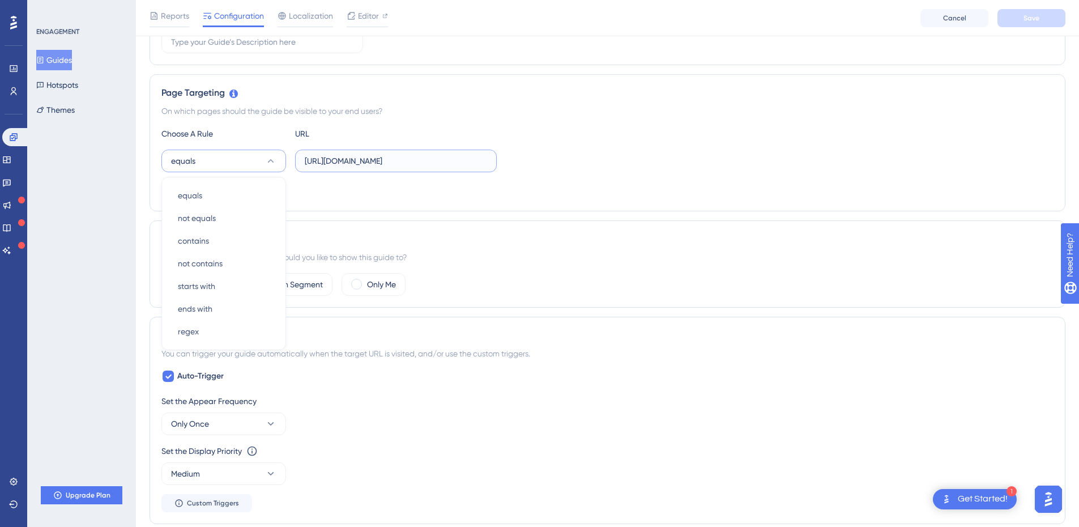
click at [337, 161] on input "https://app.volunt.me/login" at bounding box center [396, 161] width 182 height 12
click at [334, 161] on input "https://app.volunt.me/login" at bounding box center [396, 161] width 182 height 12
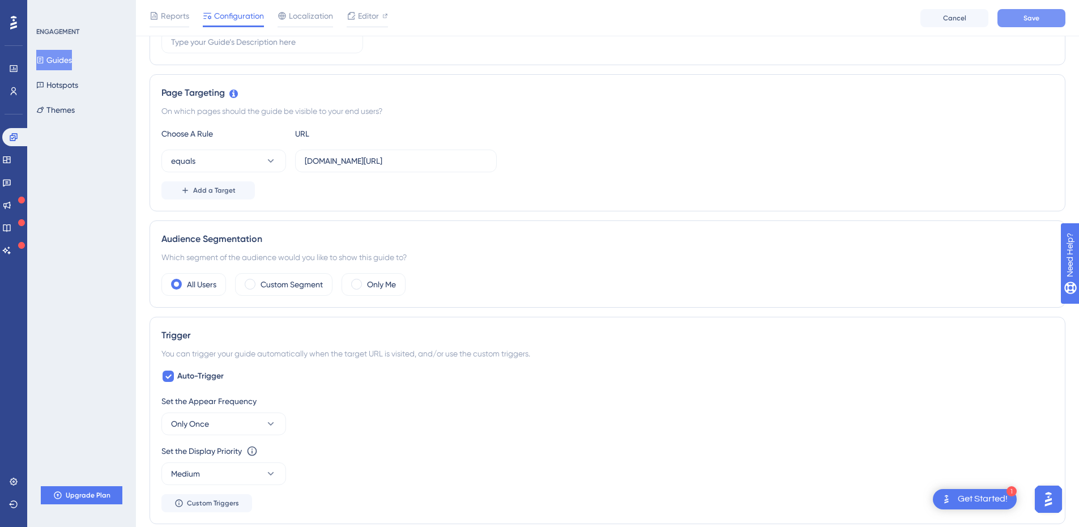
click at [1004, 13] on button "Save" at bounding box center [1031, 18] width 68 height 18
click at [199, 160] on button "equals" at bounding box center [223, 161] width 125 height 23
click at [228, 241] on div "contains contains" at bounding box center [224, 240] width 92 height 23
click at [1029, 17] on span "Save" at bounding box center [1032, 18] width 16 height 9
click at [186, 168] on button "contains" at bounding box center [223, 161] width 125 height 23
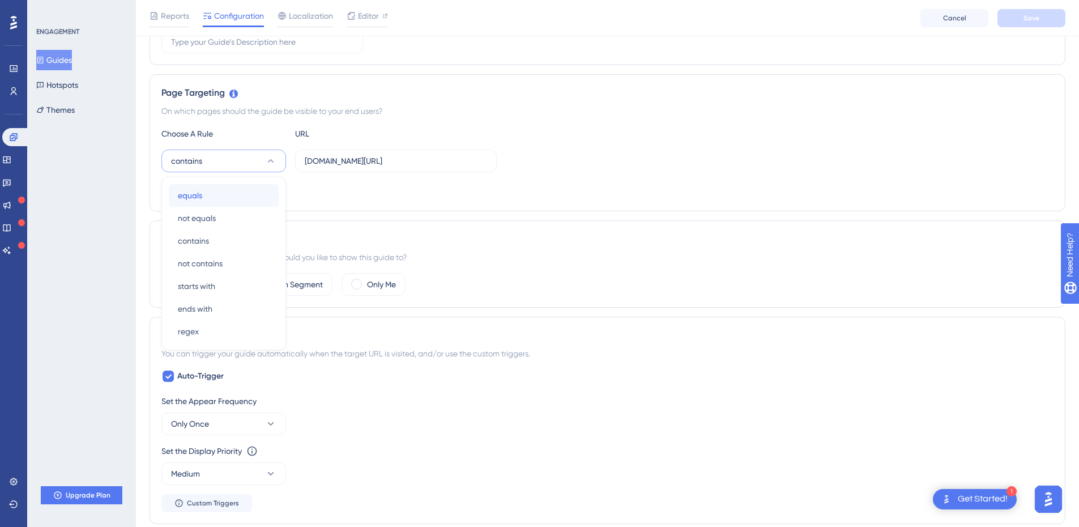
click at [205, 190] on div "equals equals" at bounding box center [224, 195] width 92 height 23
click at [407, 157] on input "app.volunt.me/login" at bounding box center [396, 161] width 182 height 12
click at [306, 161] on input "app.volunt.me/login" at bounding box center [396, 161] width 182 height 12
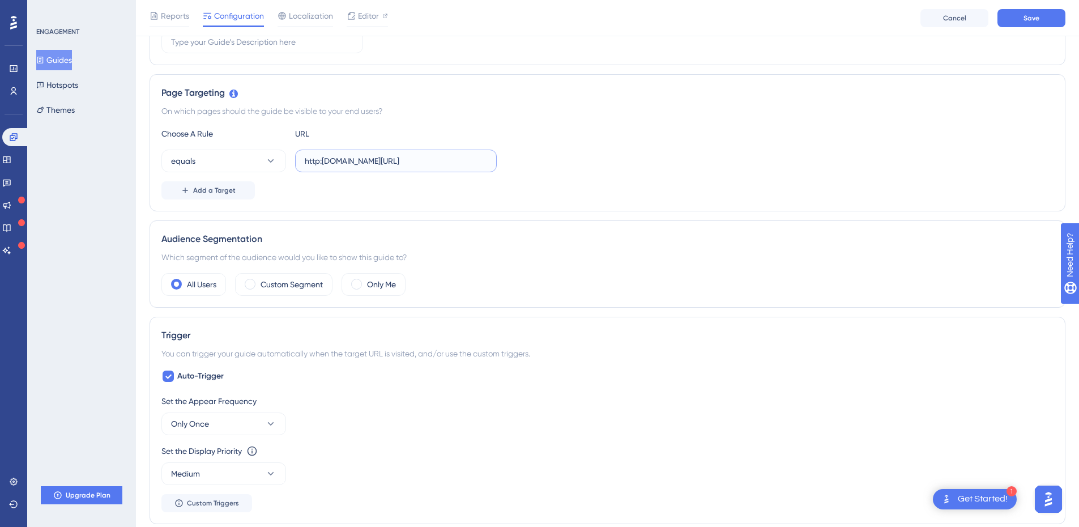
paste input "s://"
type input "https://app.volunt.me/login"
click at [240, 193] on button "Add a Target" at bounding box center [207, 190] width 93 height 18
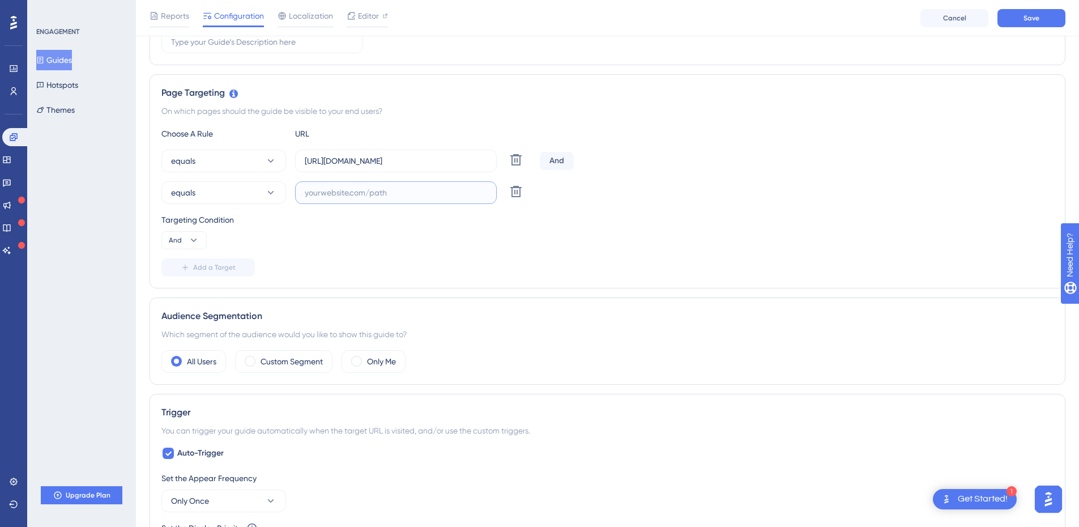
click at [411, 197] on input "text" at bounding box center [396, 192] width 182 height 12
paste input "https://app.volunt.me/login"
type input "https://app.volunt.me/login/"
click at [221, 272] on button "Add a Target" at bounding box center [207, 267] width 93 height 18
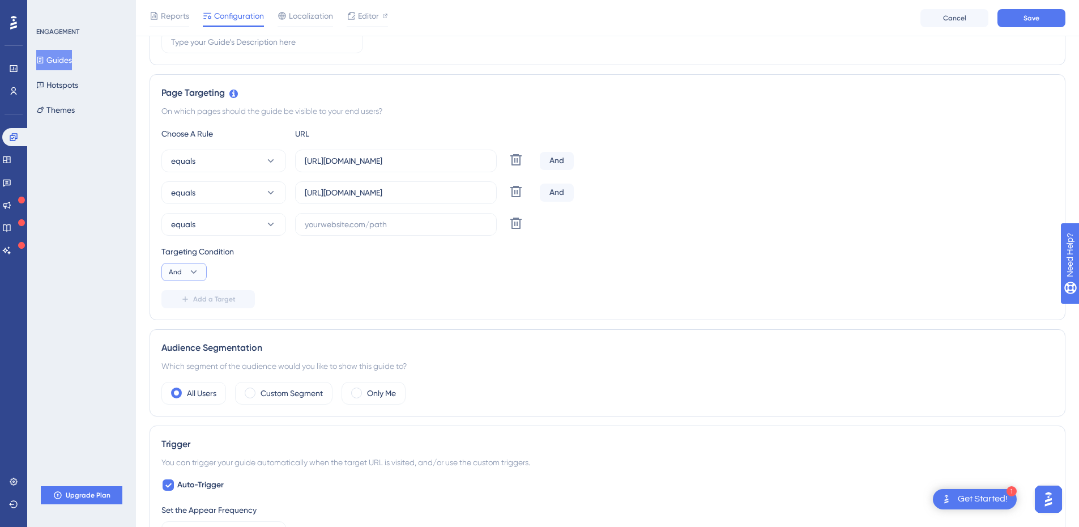
click at [186, 267] on button "And" at bounding box center [183, 272] width 45 height 18
click at [190, 328] on div "Or Or" at bounding box center [184, 326] width 22 height 23
click at [224, 227] on button "equals" at bounding box center [223, 224] width 125 height 23
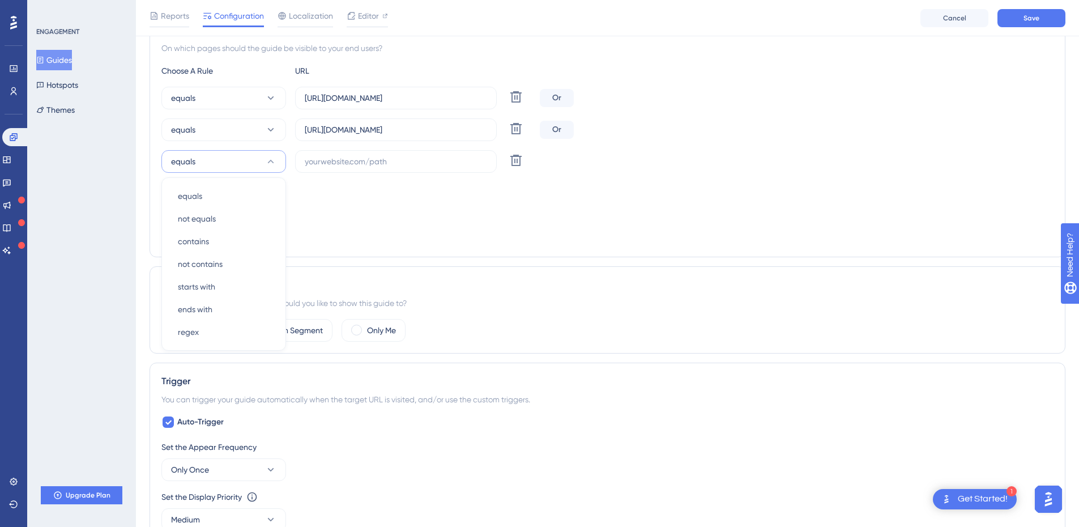
click at [450, 206] on div "Targeting Condition Or" at bounding box center [607, 200] width 892 height 36
click at [384, 161] on input "text" at bounding box center [396, 161] width 182 height 12
paste input "https://app.volunt.me/login"
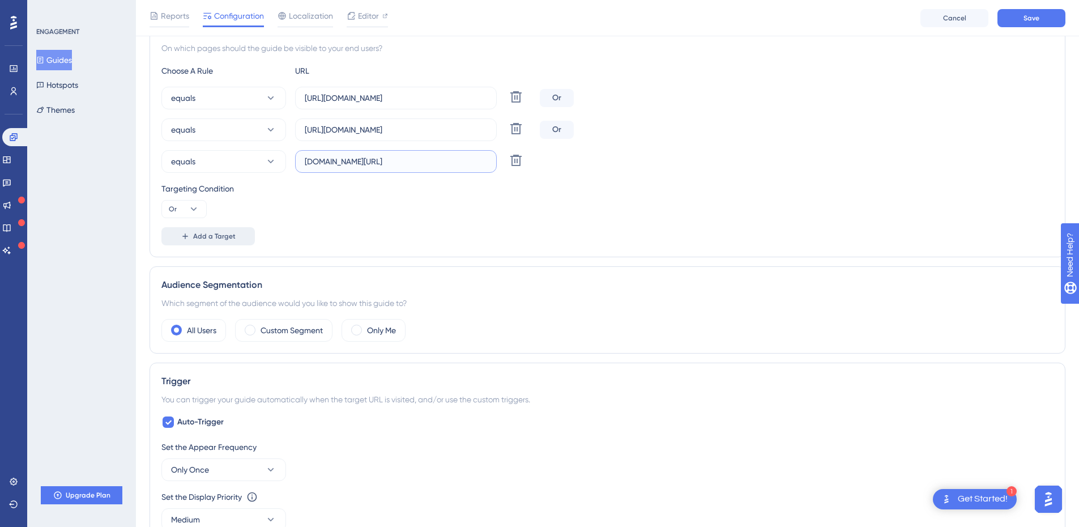
type input "app.volunt.me/login"
click at [229, 235] on span "Add a Target" at bounding box center [214, 236] width 42 height 9
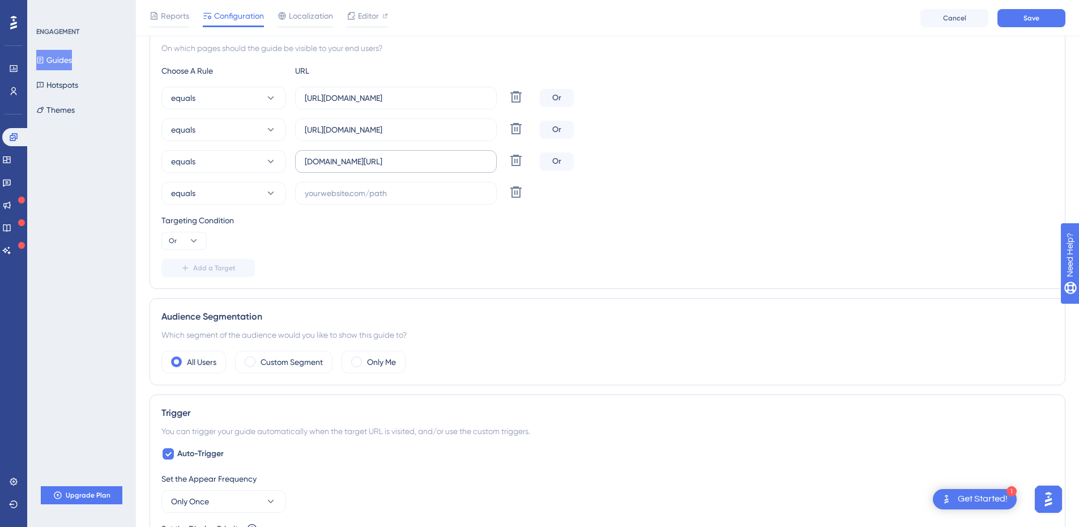
click at [392, 169] on label "app.volunt.me/login" at bounding box center [396, 161] width 202 height 23
click at [392, 168] on input "app.volunt.me/login" at bounding box center [396, 161] width 182 height 12
click at [352, 191] on input "text" at bounding box center [396, 193] width 182 height 12
paste input "app.volunt.me/login"
type input "app.volunt.me/login/"
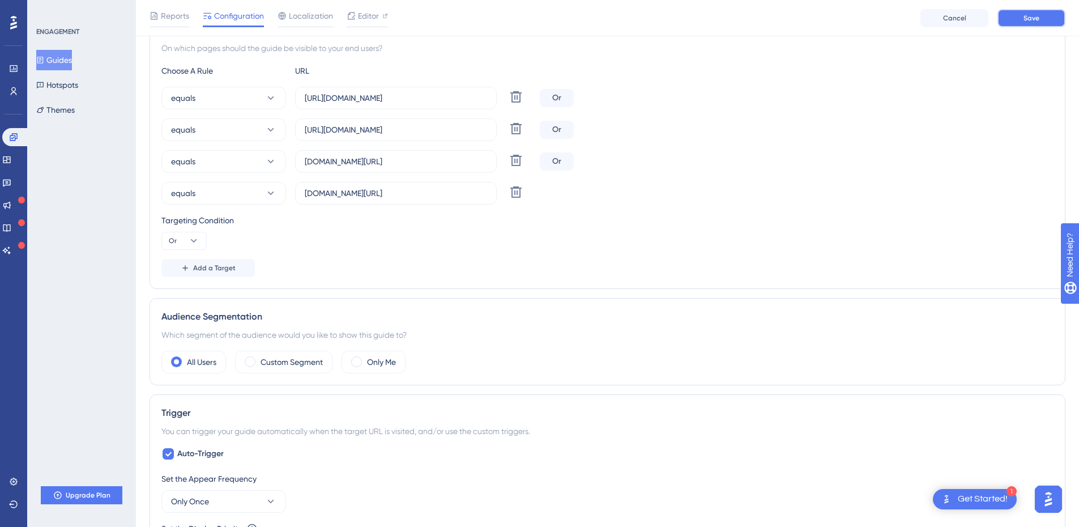
click at [1018, 16] on button "Save" at bounding box center [1031, 18] width 68 height 18
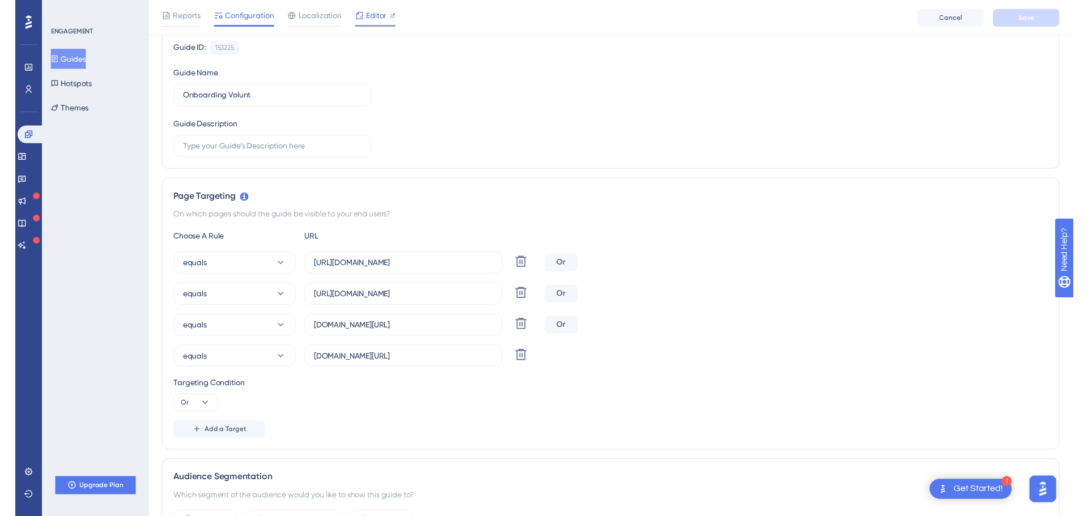
scroll to position [0, 0]
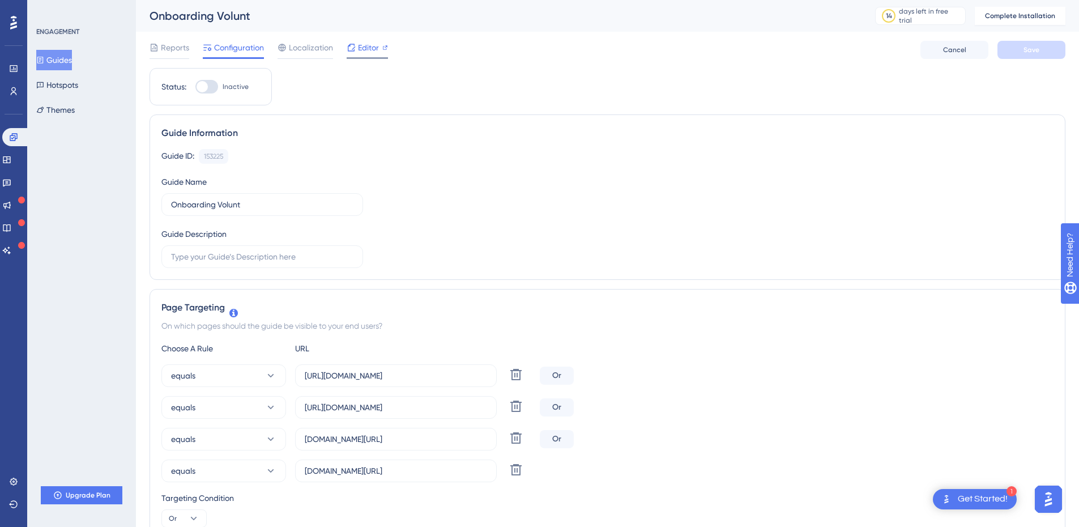
click at [365, 14] on div "Onboarding Volunt" at bounding box center [498, 16] width 697 height 16
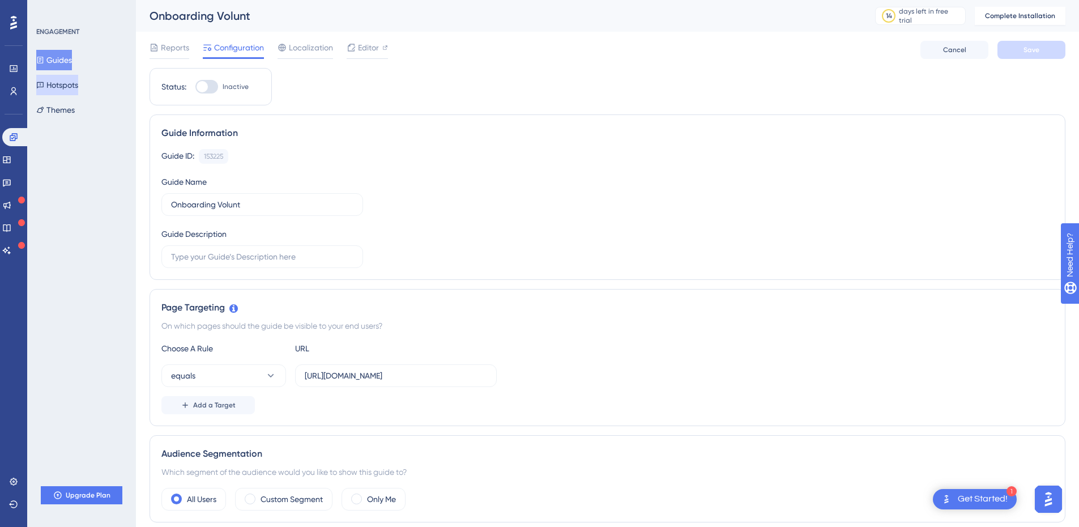
click at [73, 91] on button "Hotspots" at bounding box center [57, 85] width 42 height 20
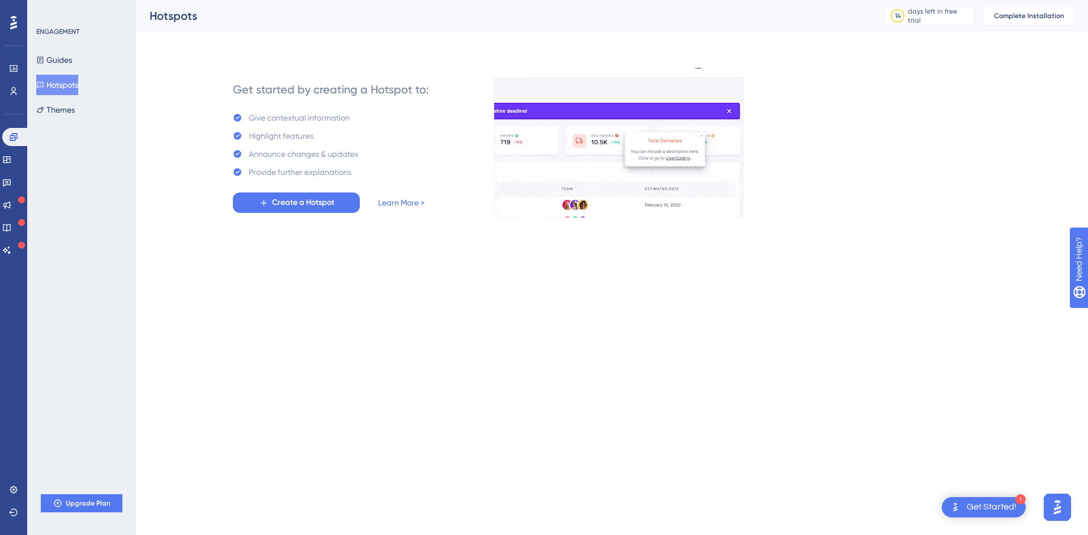
click at [929, 80] on div "Get started by creating a Hotspot to: Give contextual information Highlight fea…" at bounding box center [632, 143] width 884 height 150
